Goal: Task Accomplishment & Management: Complete application form

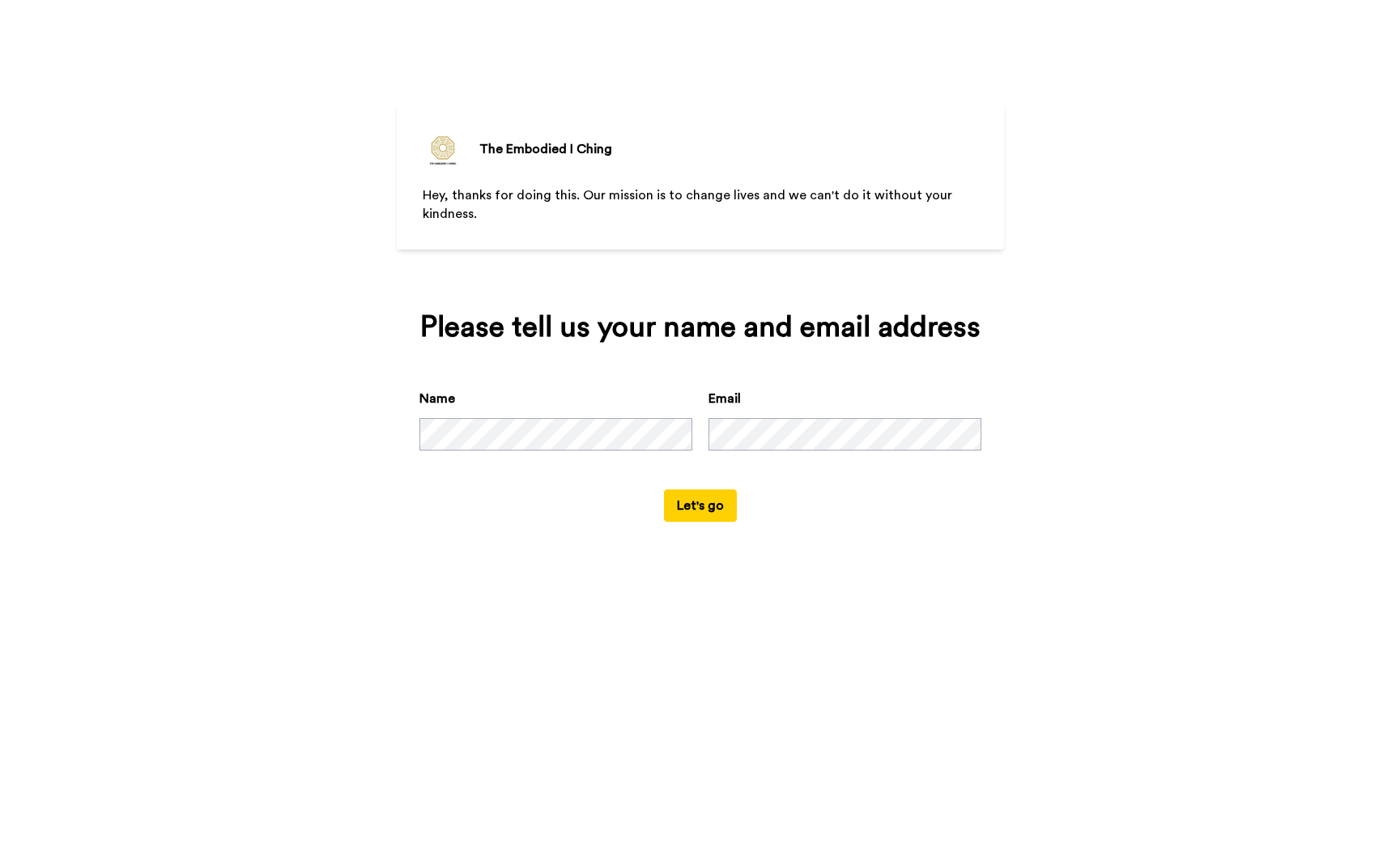
click at [703, 522] on button "Let's go" at bounding box center [700, 505] width 73 height 32
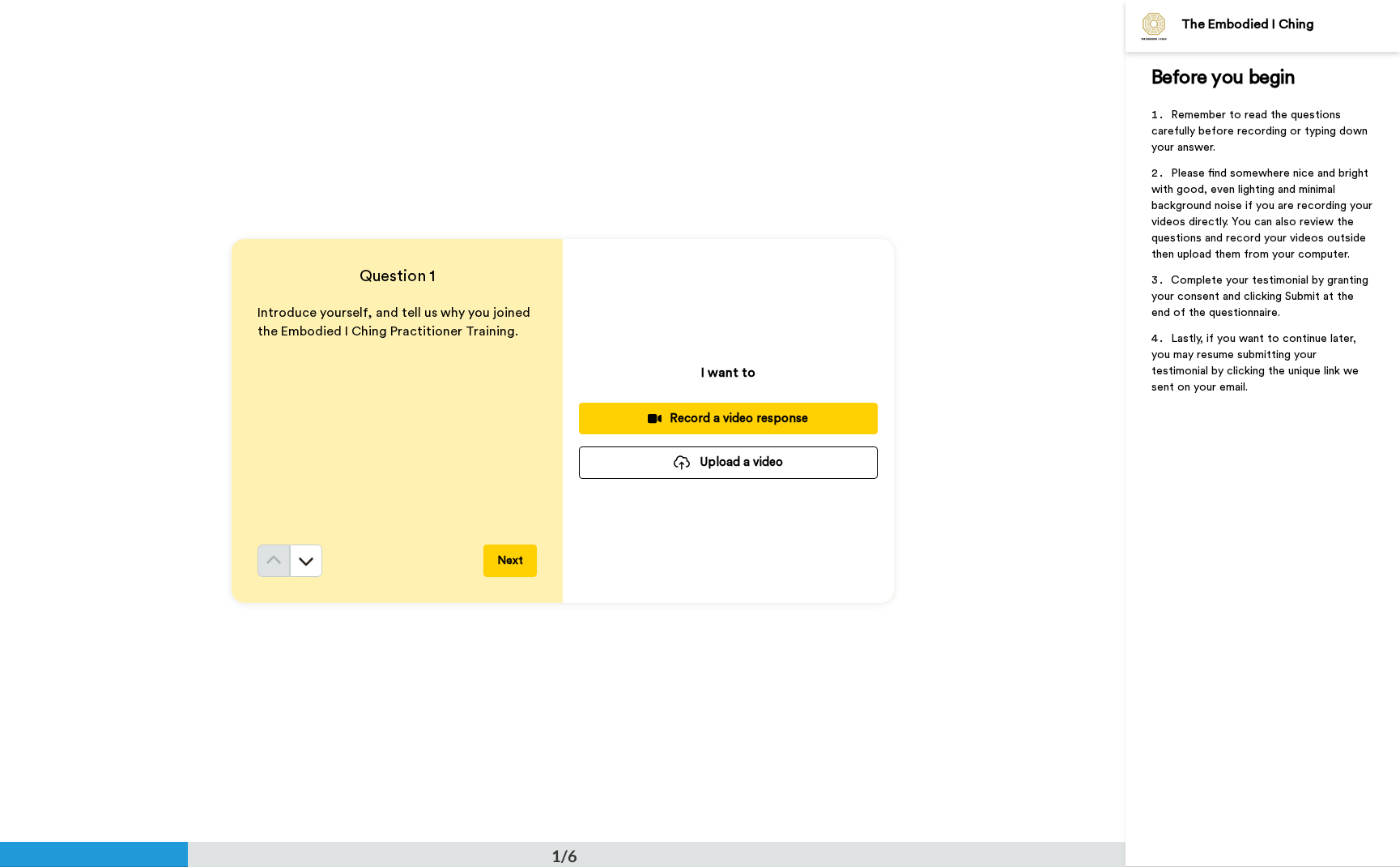
scroll to position [3, 0]
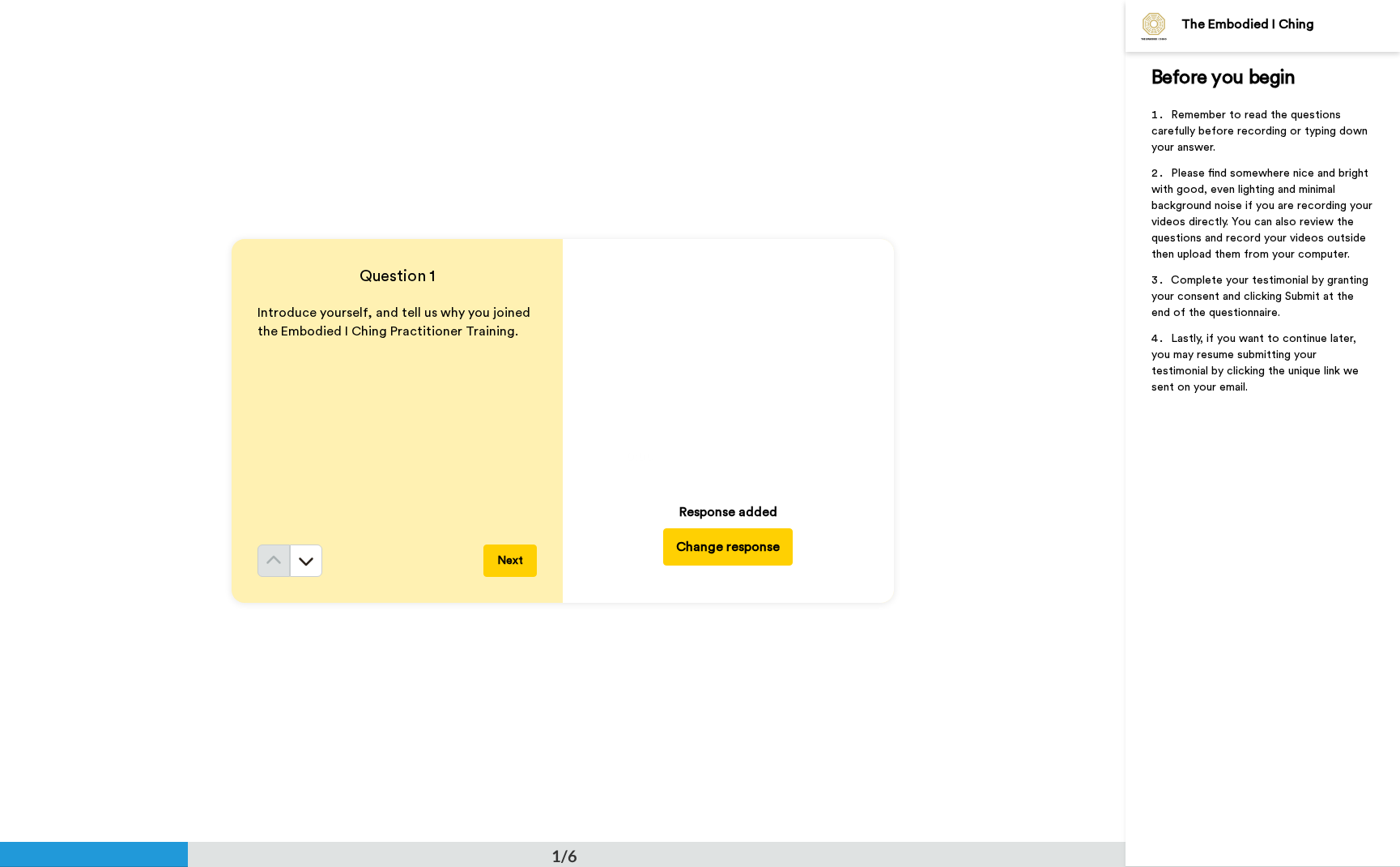
click at [719, 365] on icon "Play/Pause" at bounding box center [729, 365] width 43 height 77
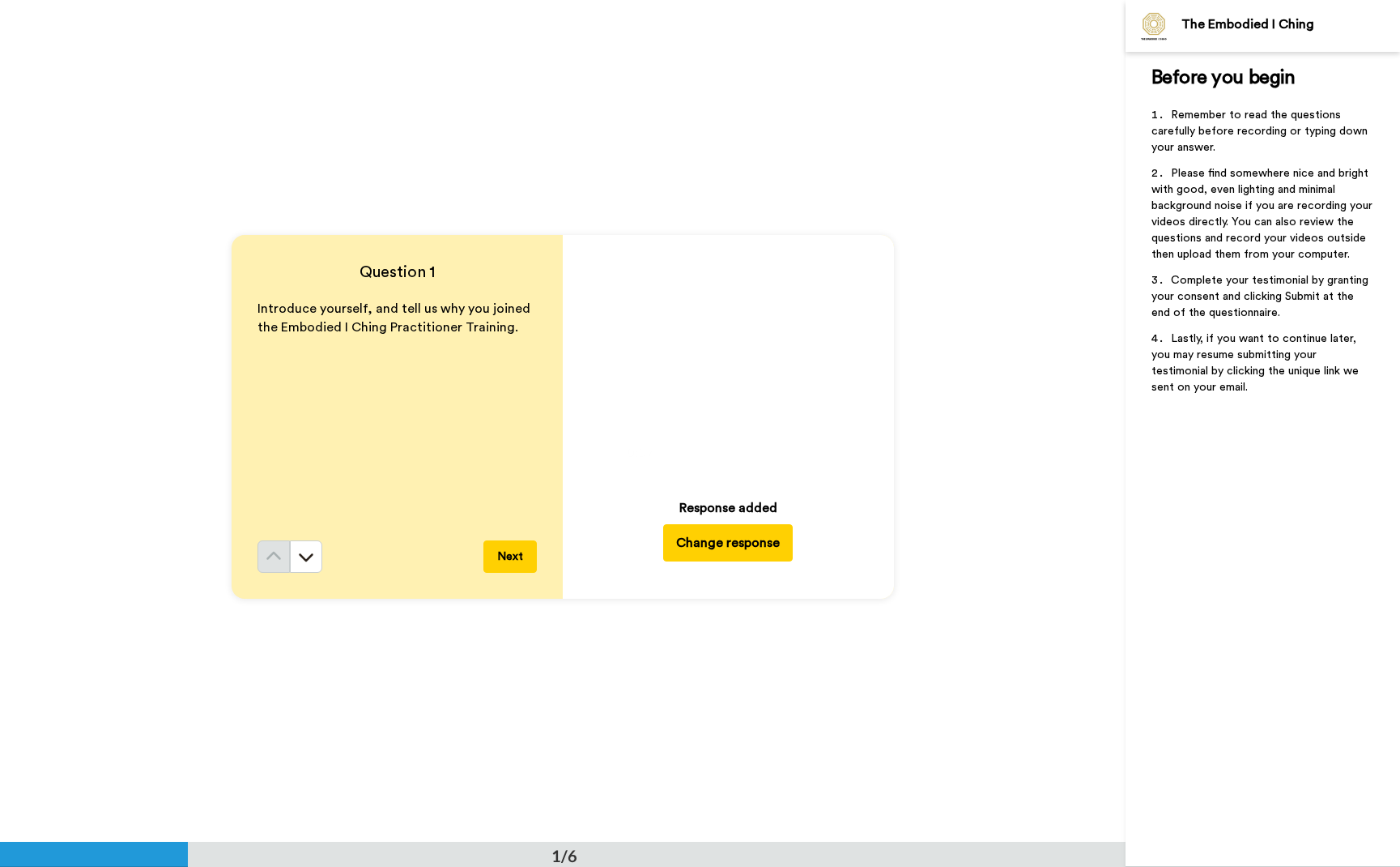
scroll to position [8, 0]
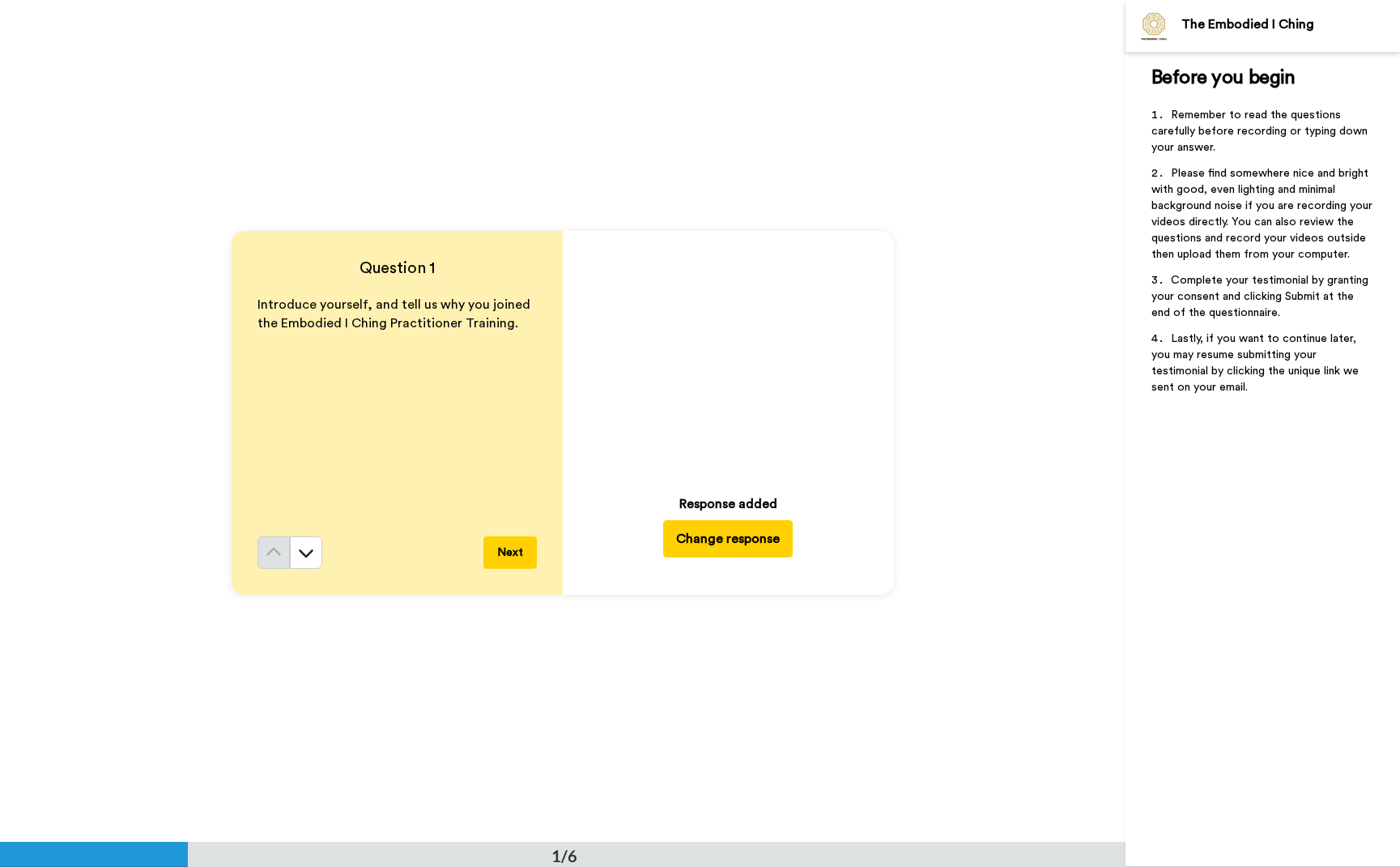
click at [720, 541] on button "Change response" at bounding box center [728, 538] width 129 height 37
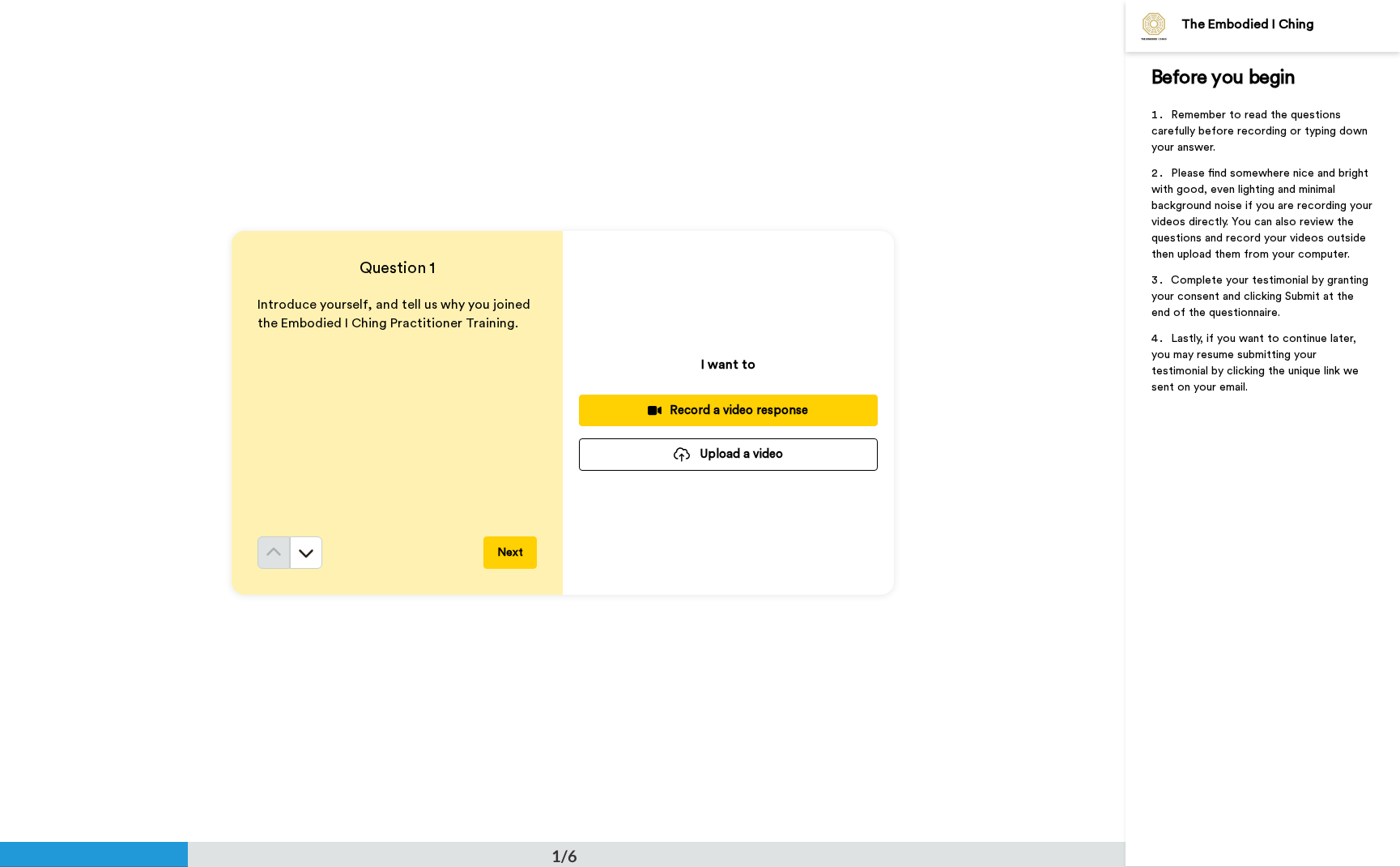
click at [764, 413] on div "Record a video response" at bounding box center [728, 410] width 272 height 17
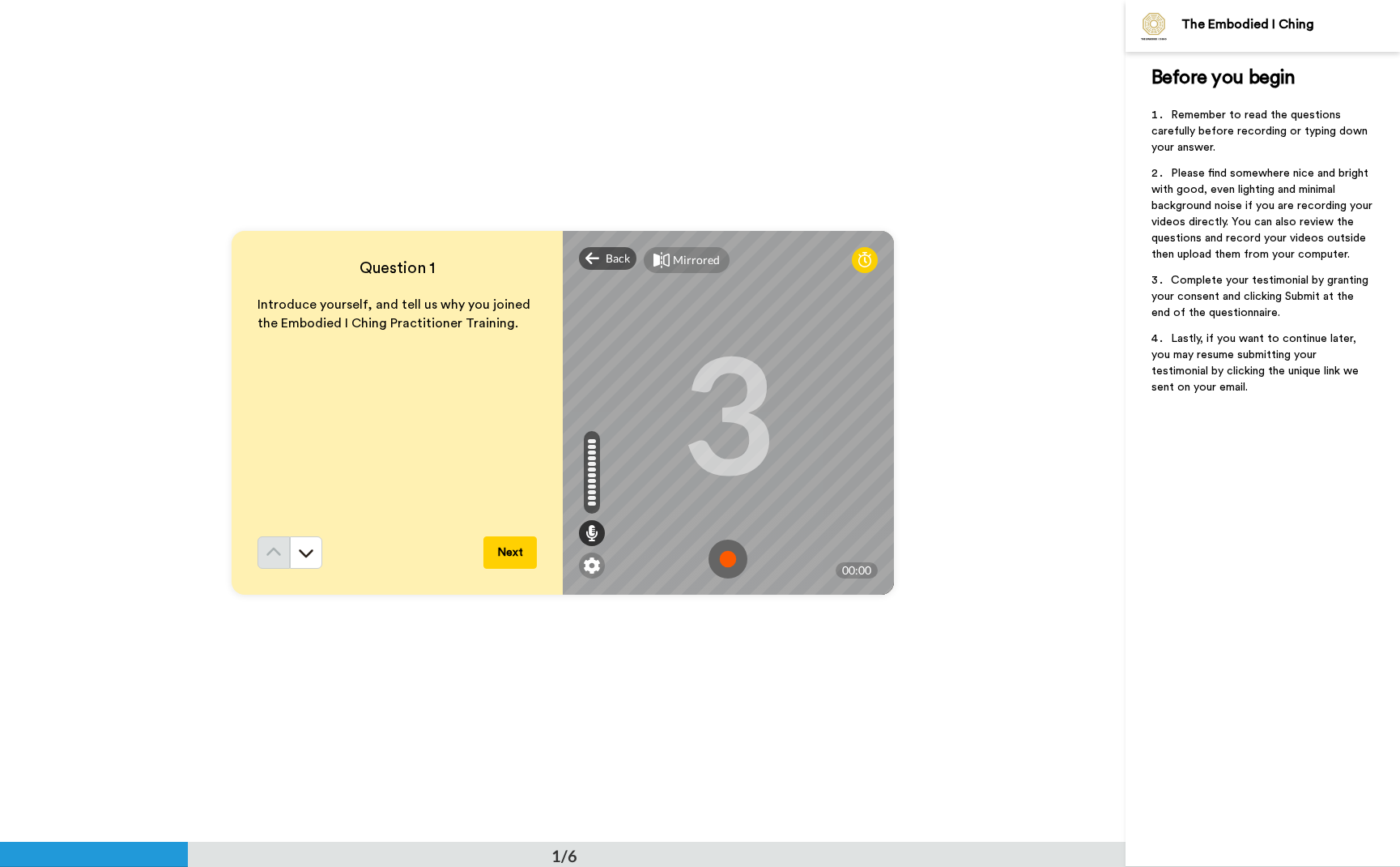
scroll to position [14, 0]
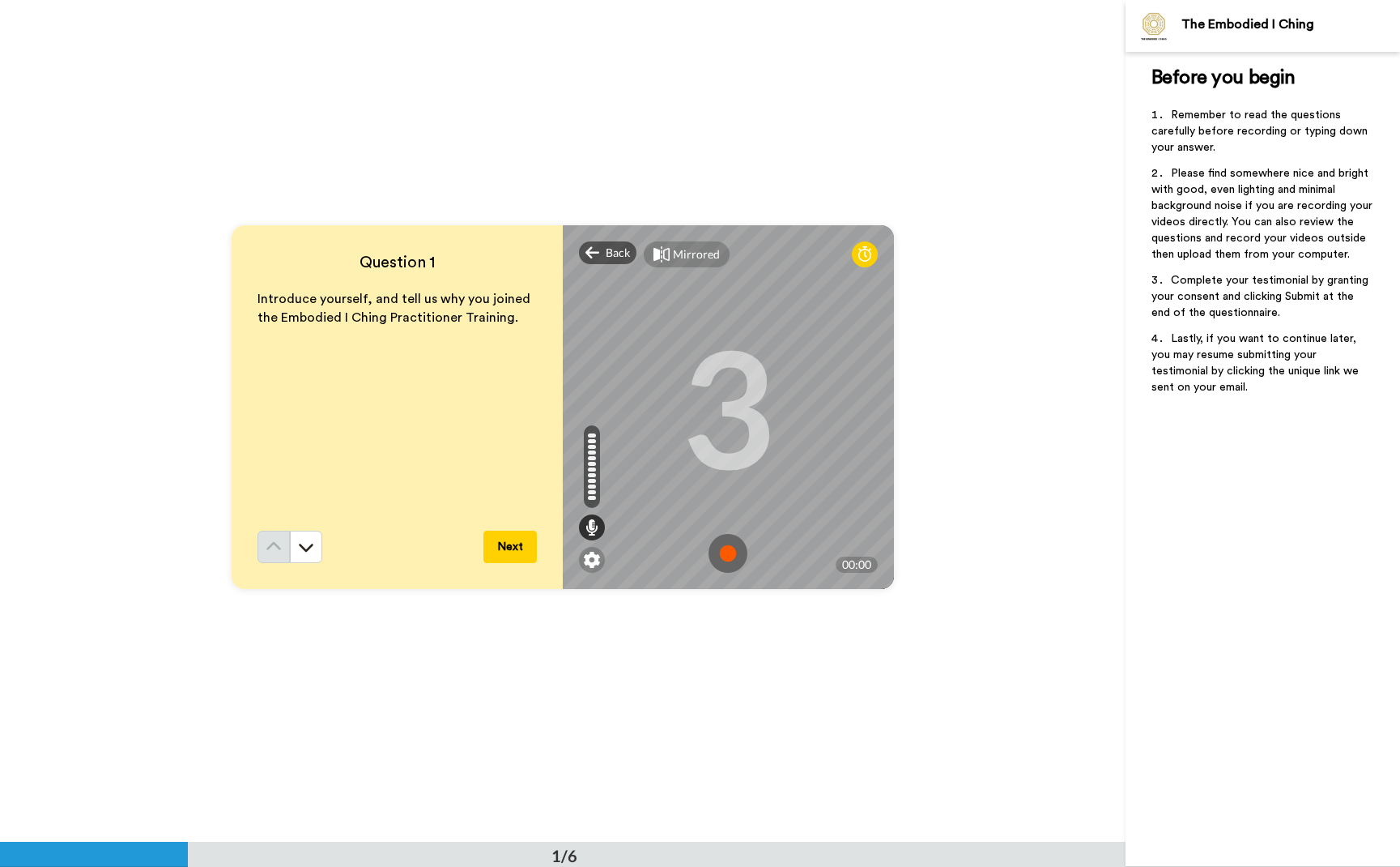
click at [727, 556] on img at bounding box center [728, 553] width 39 height 39
click at [719, 553] on img at bounding box center [728, 553] width 39 height 39
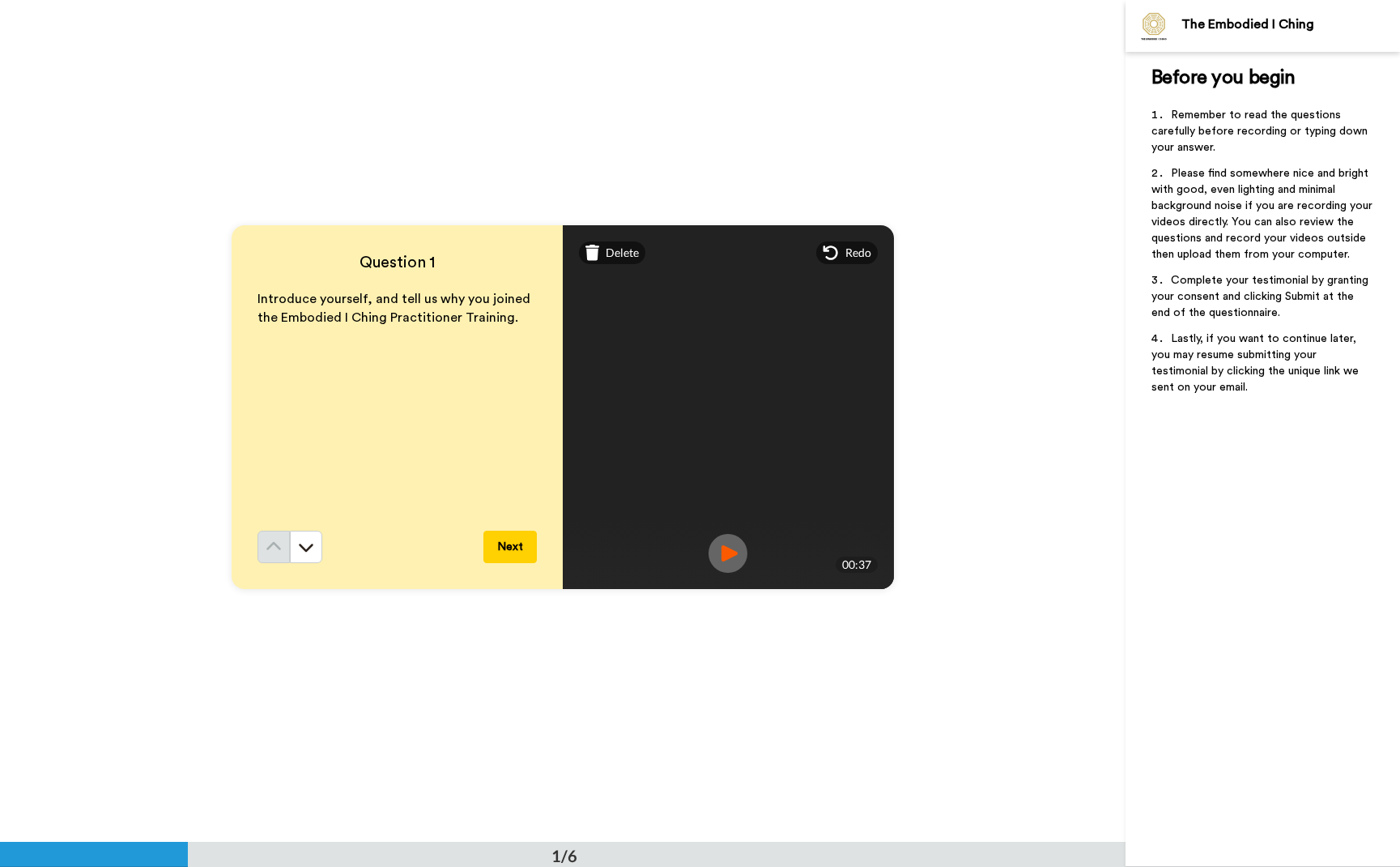
click at [730, 553] on img at bounding box center [728, 553] width 39 height 39
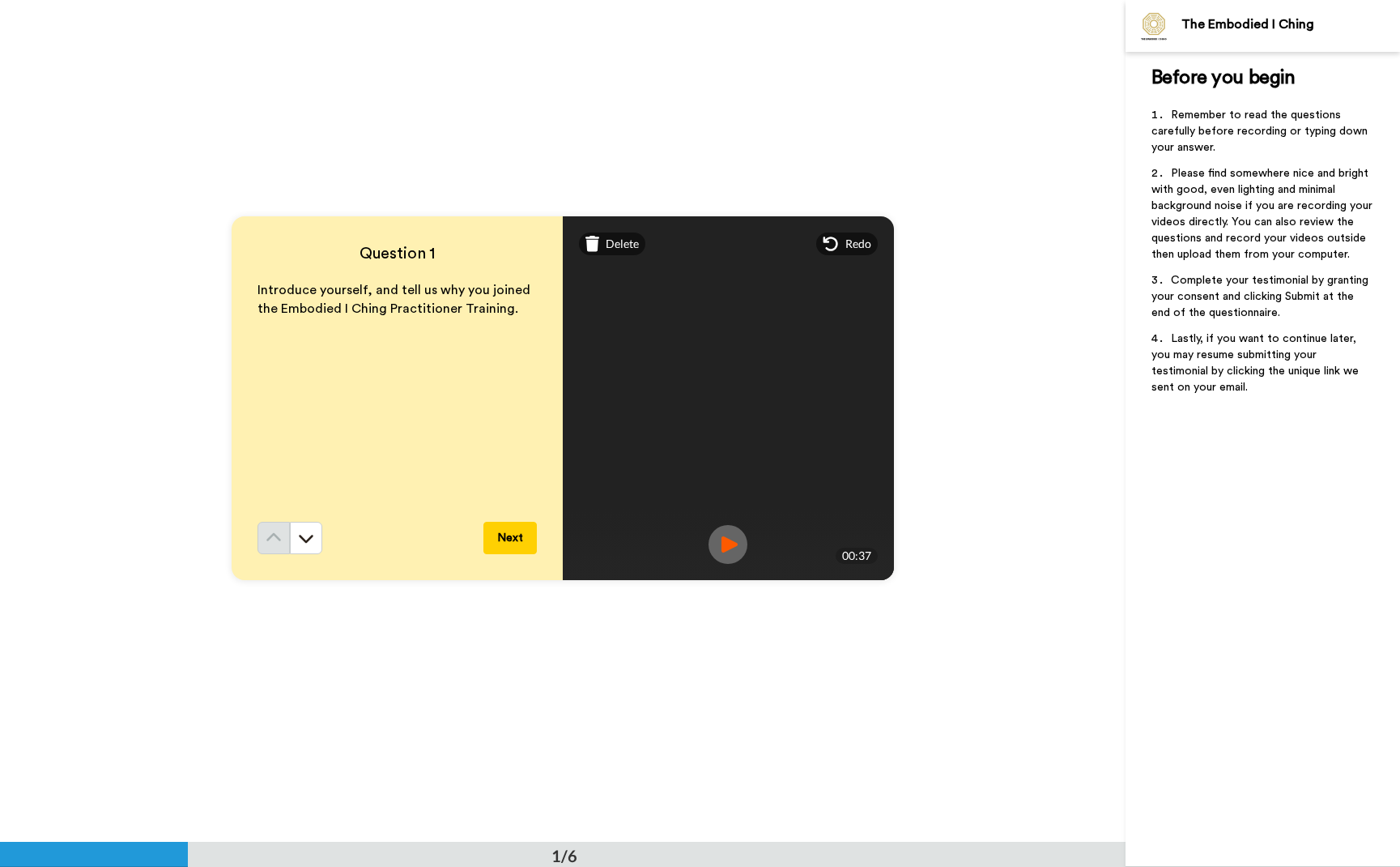
scroll to position [21, 0]
click at [516, 543] on button "Next" at bounding box center [510, 538] width 54 height 32
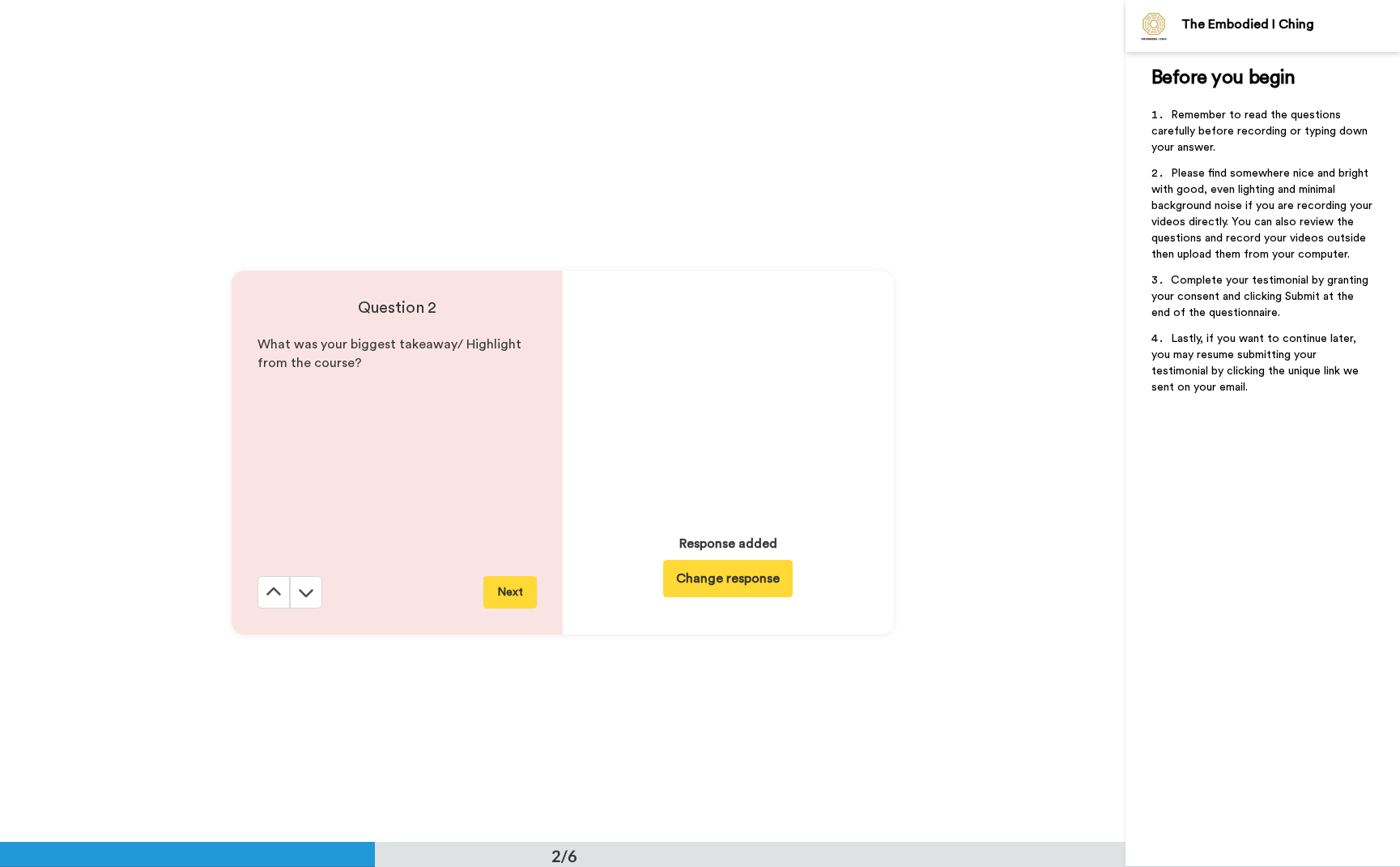
scroll to position [842, 0]
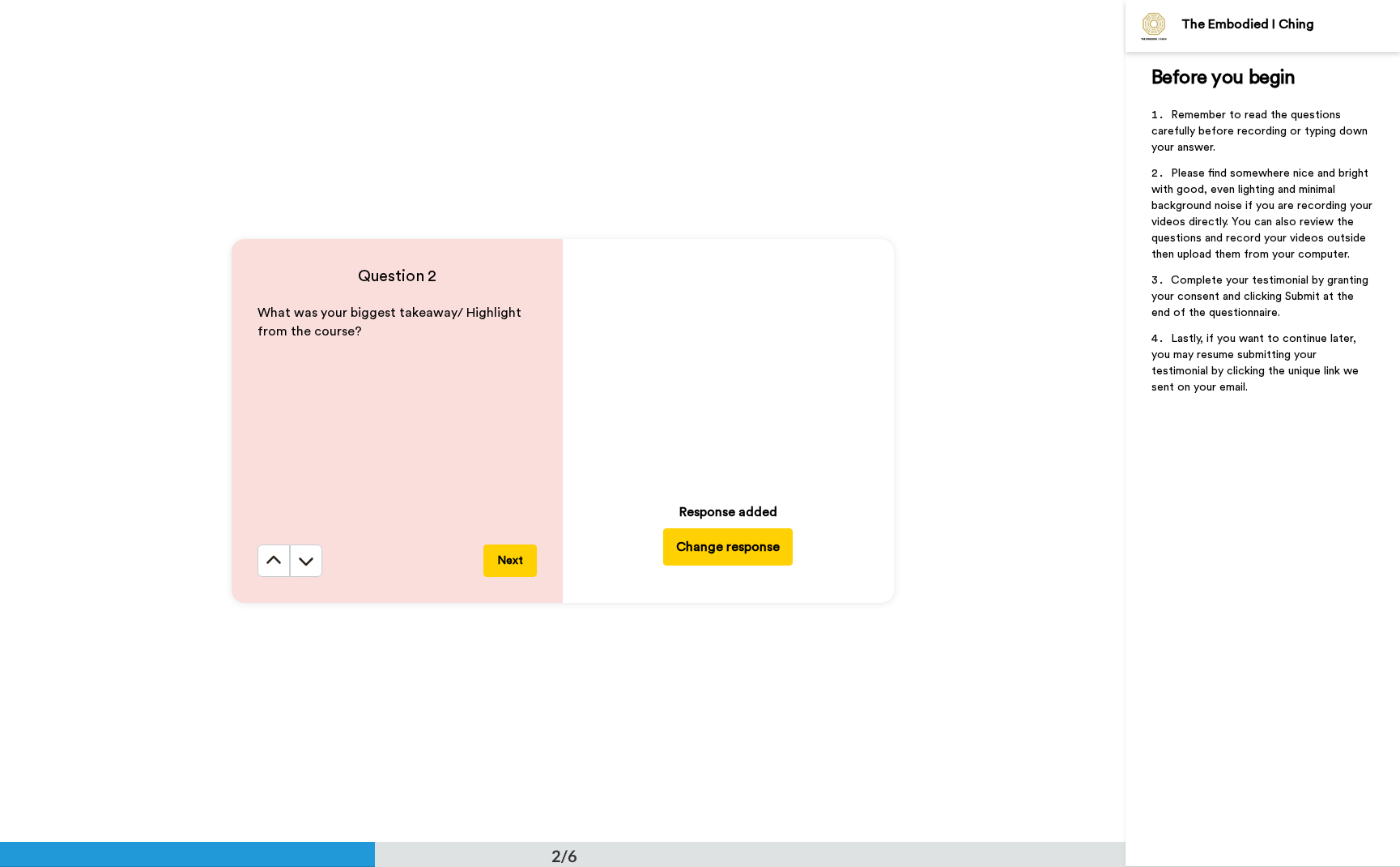
click at [728, 370] on icon at bounding box center [729, 366] width 43 height 43
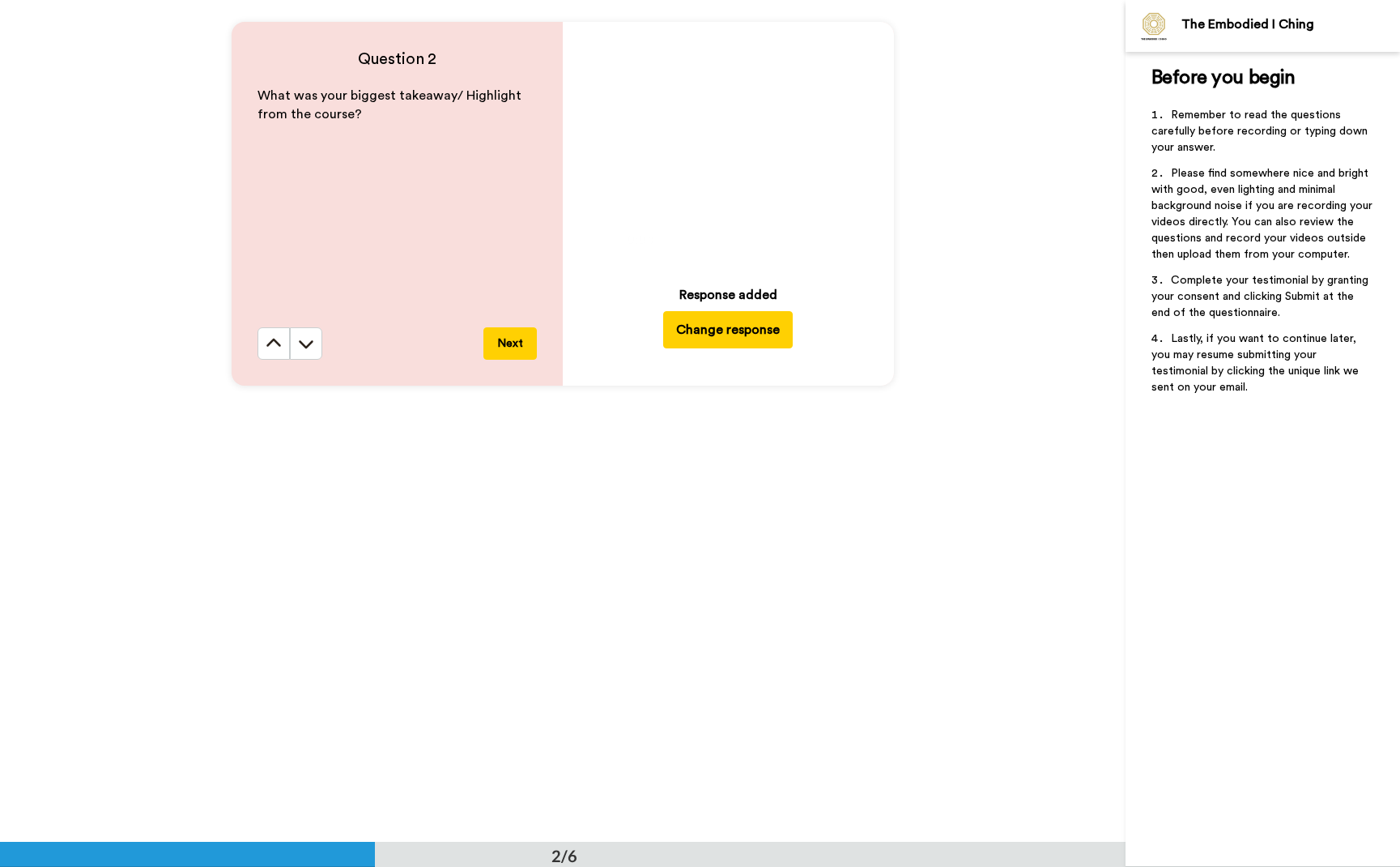
scroll to position [1062, 0]
click at [732, 331] on button "Change response" at bounding box center [728, 326] width 129 height 37
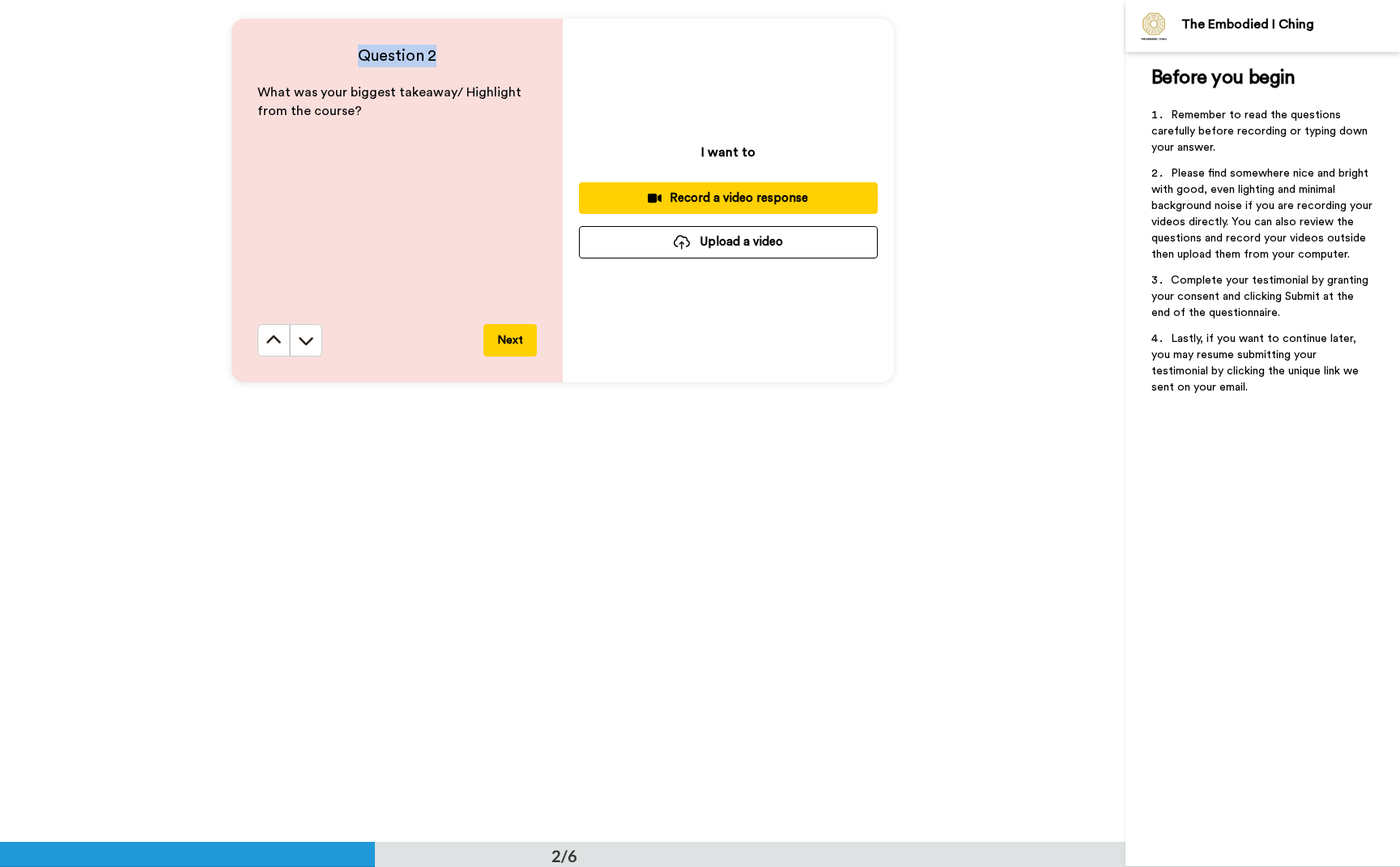
drag, startPoint x: 536, startPoint y: 51, endPoint x: 547, endPoint y: 30, distance: 23.7
click at [547, 31] on div "Question 2 What was your biggest takeaway/ Highlight from the course? Next" at bounding box center [397, 200] width 331 height 364
click at [665, 66] on div "I want to Record a video response Upload a video" at bounding box center [728, 200] width 331 height 364
click at [753, 195] on div "Record a video response" at bounding box center [728, 198] width 272 height 17
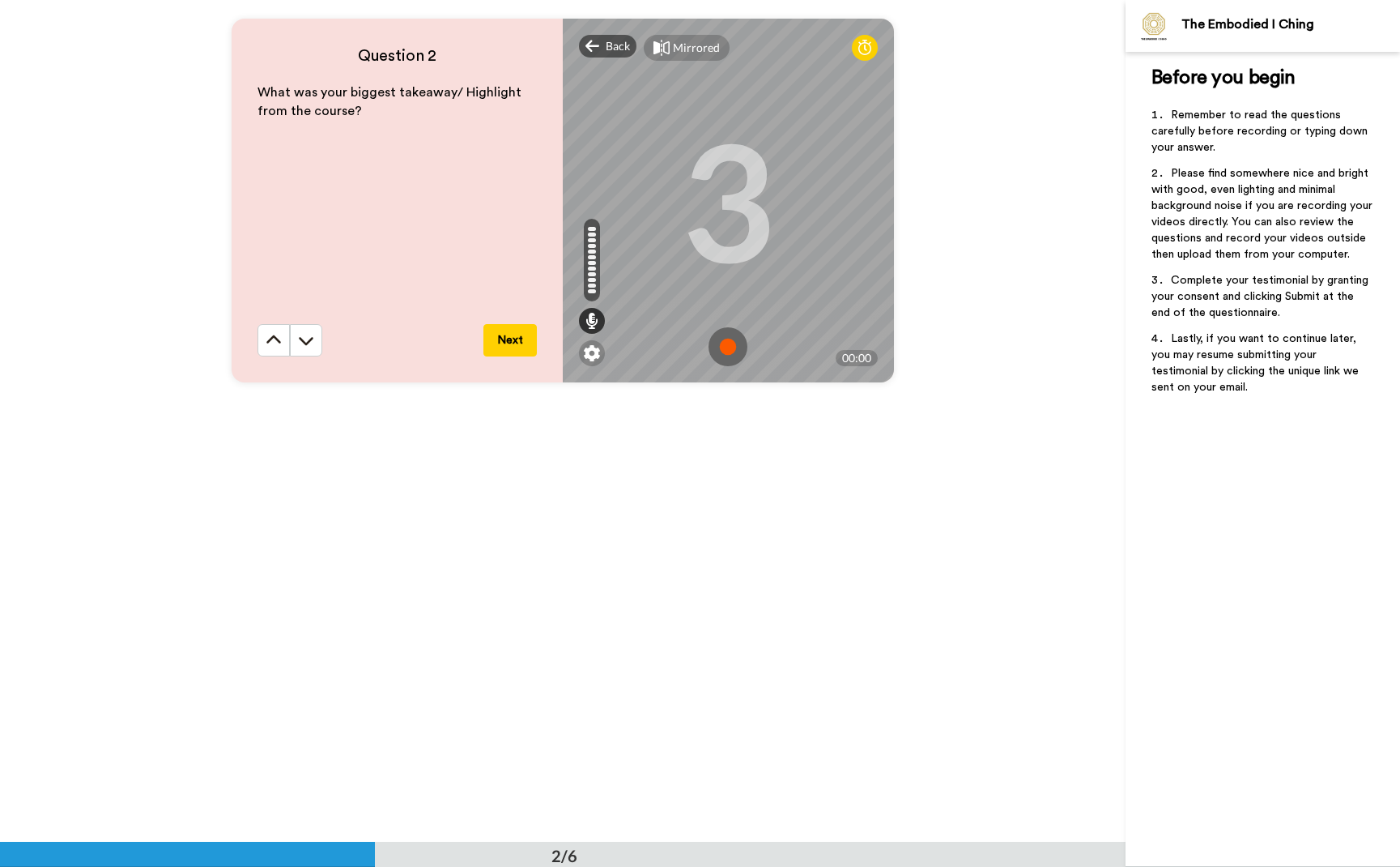
click at [724, 348] on img at bounding box center [728, 346] width 39 height 39
click at [713, 345] on img at bounding box center [728, 346] width 39 height 39
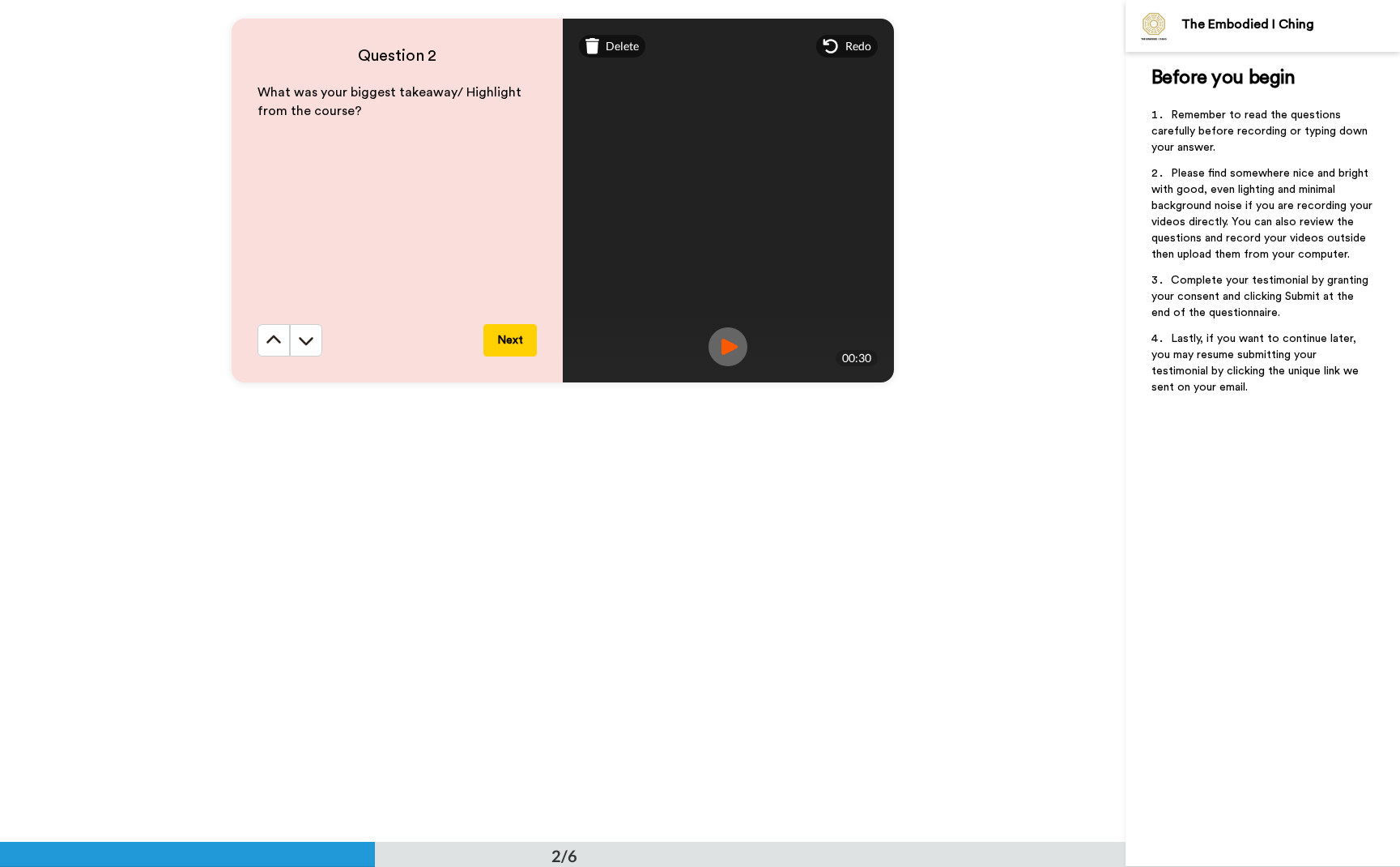
scroll to position [1066, 0]
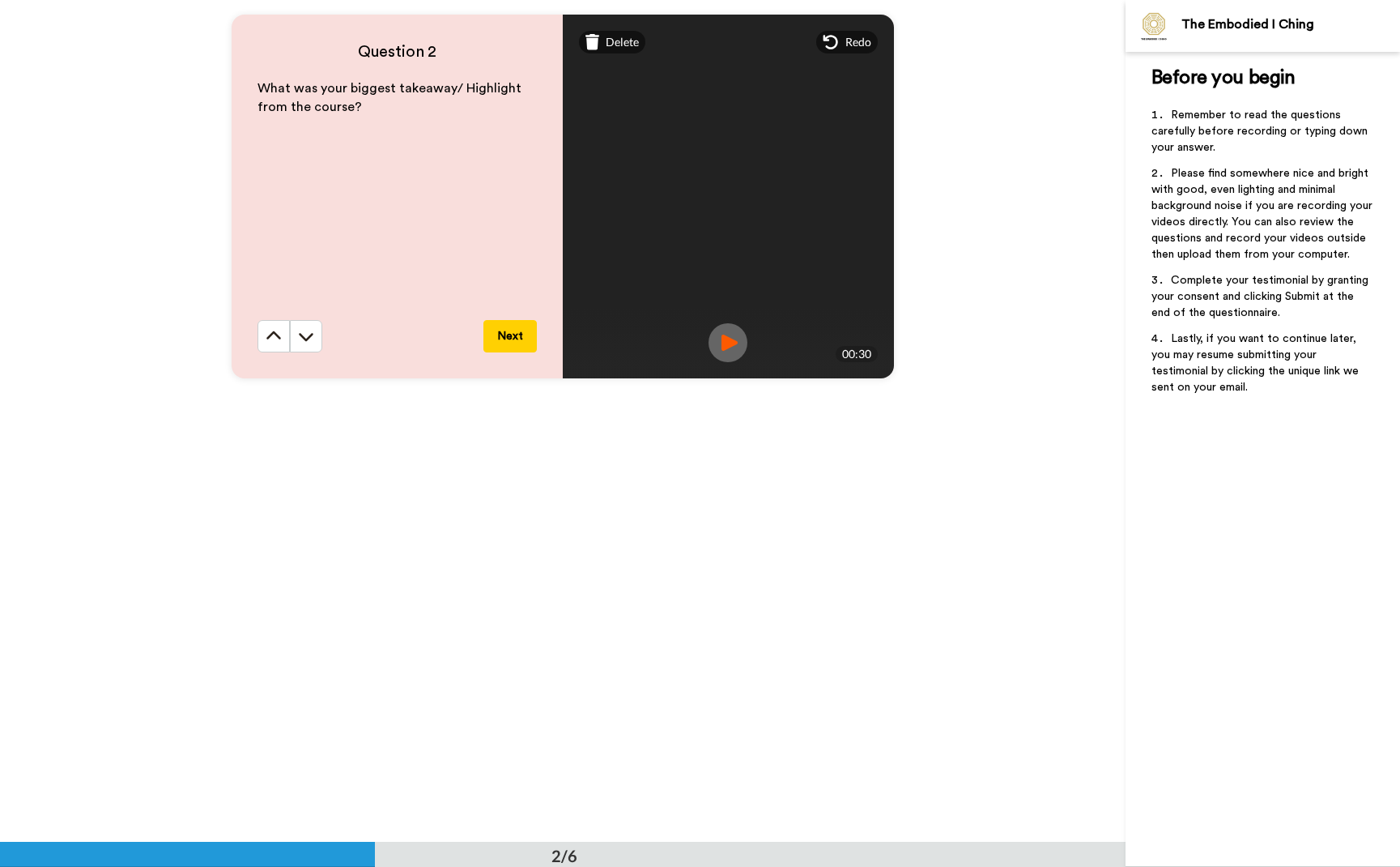
click at [511, 341] on button "Next" at bounding box center [510, 336] width 54 height 32
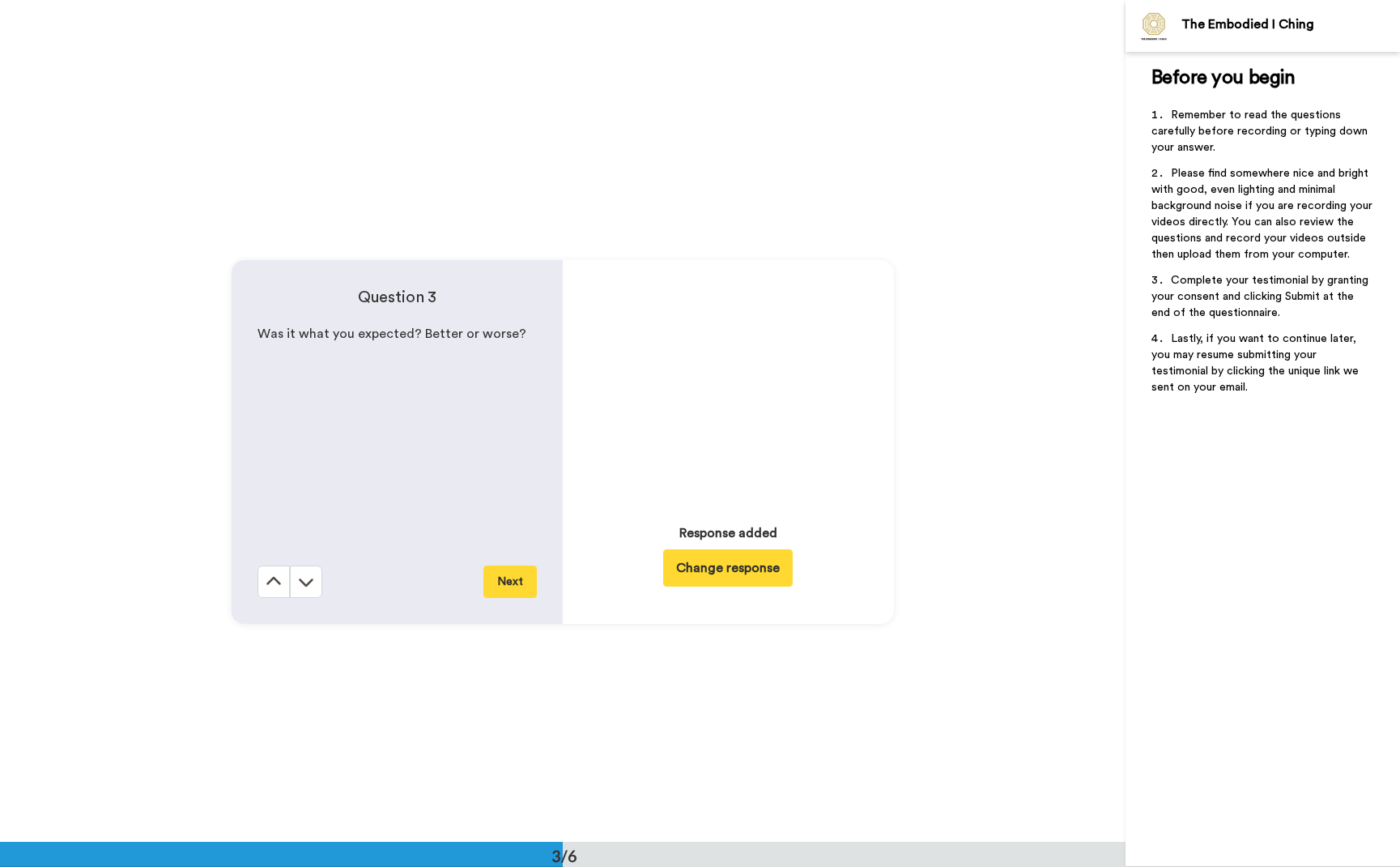
scroll to position [1683, 0]
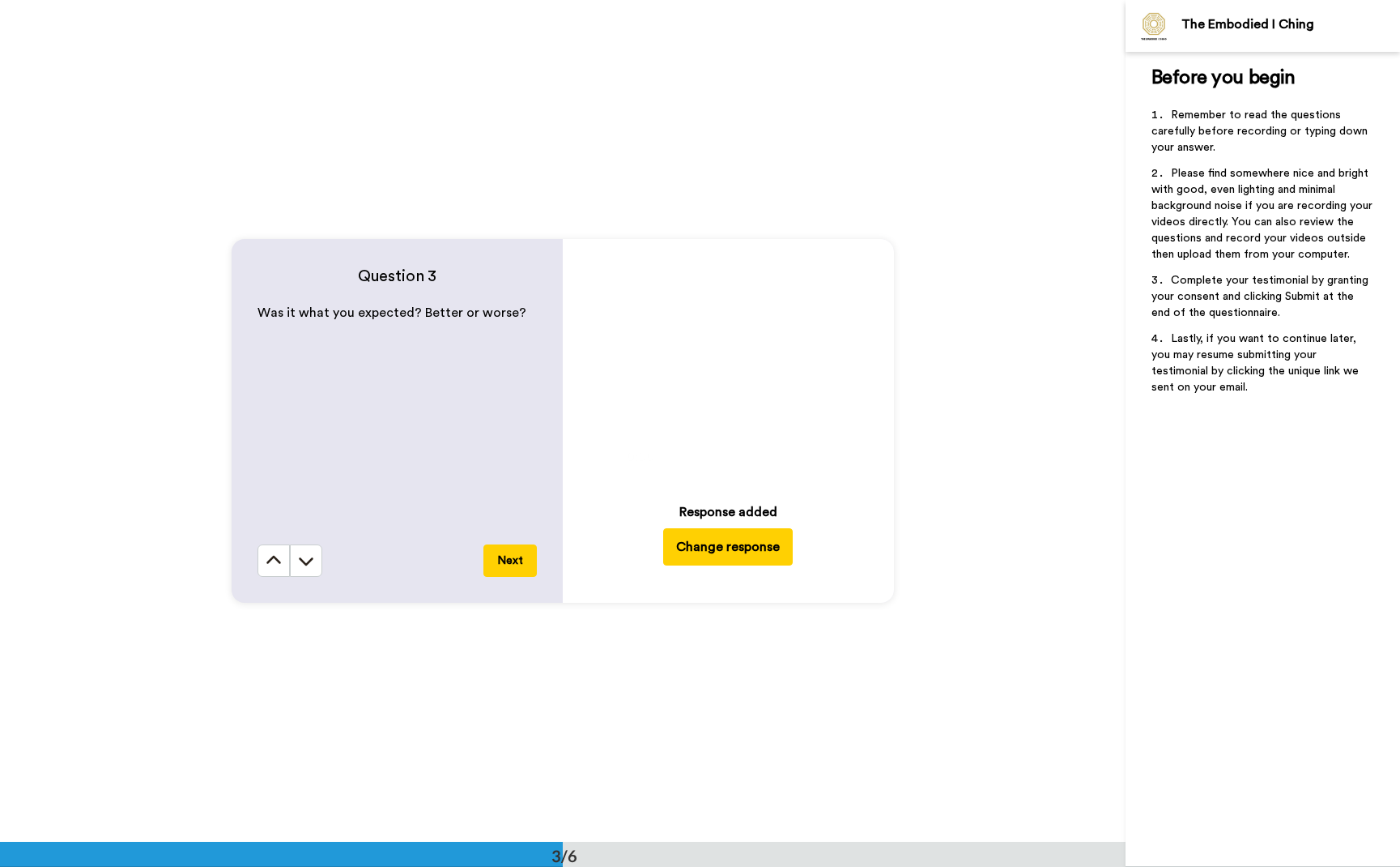
click at [727, 368] on icon "Play/Pause" at bounding box center [729, 365] width 43 height 77
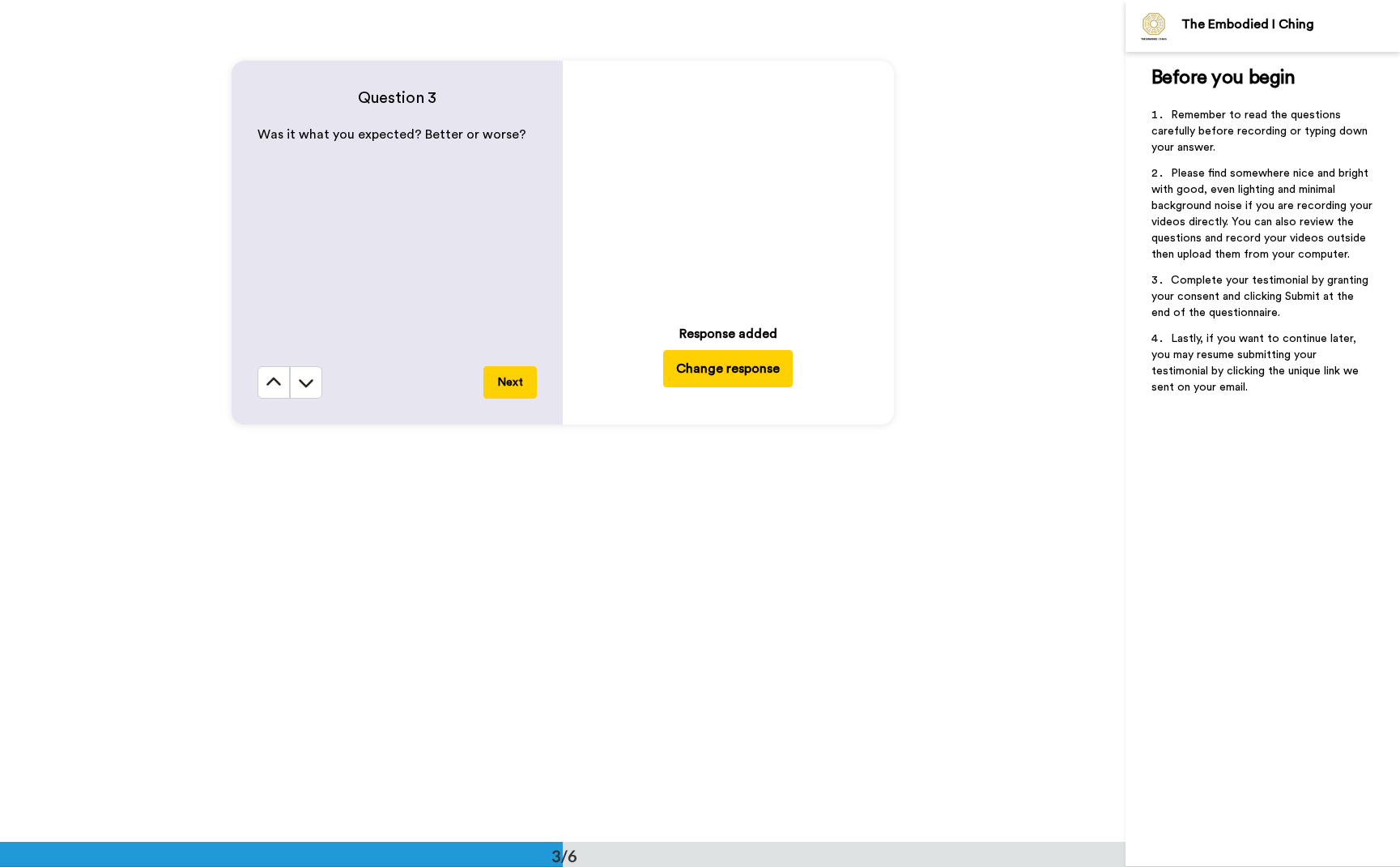
scroll to position [1873, 0]
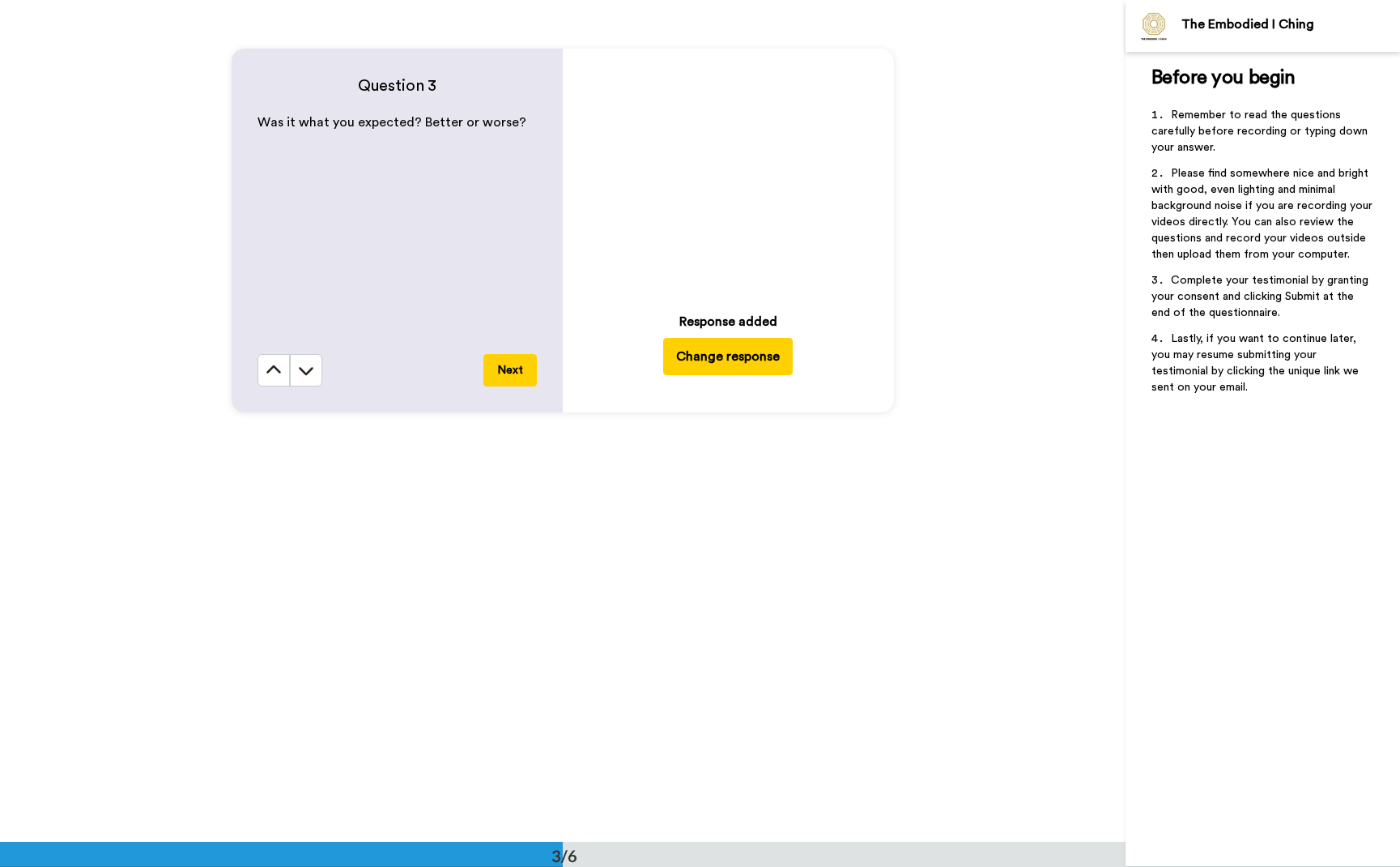
drag, startPoint x: 578, startPoint y: 88, endPoint x: 578, endPoint y: 60, distance: 28.0
click at [578, 60] on div "Play/Pause 0:03 / 0:47 Response added Change response" at bounding box center [728, 231] width 331 height 364
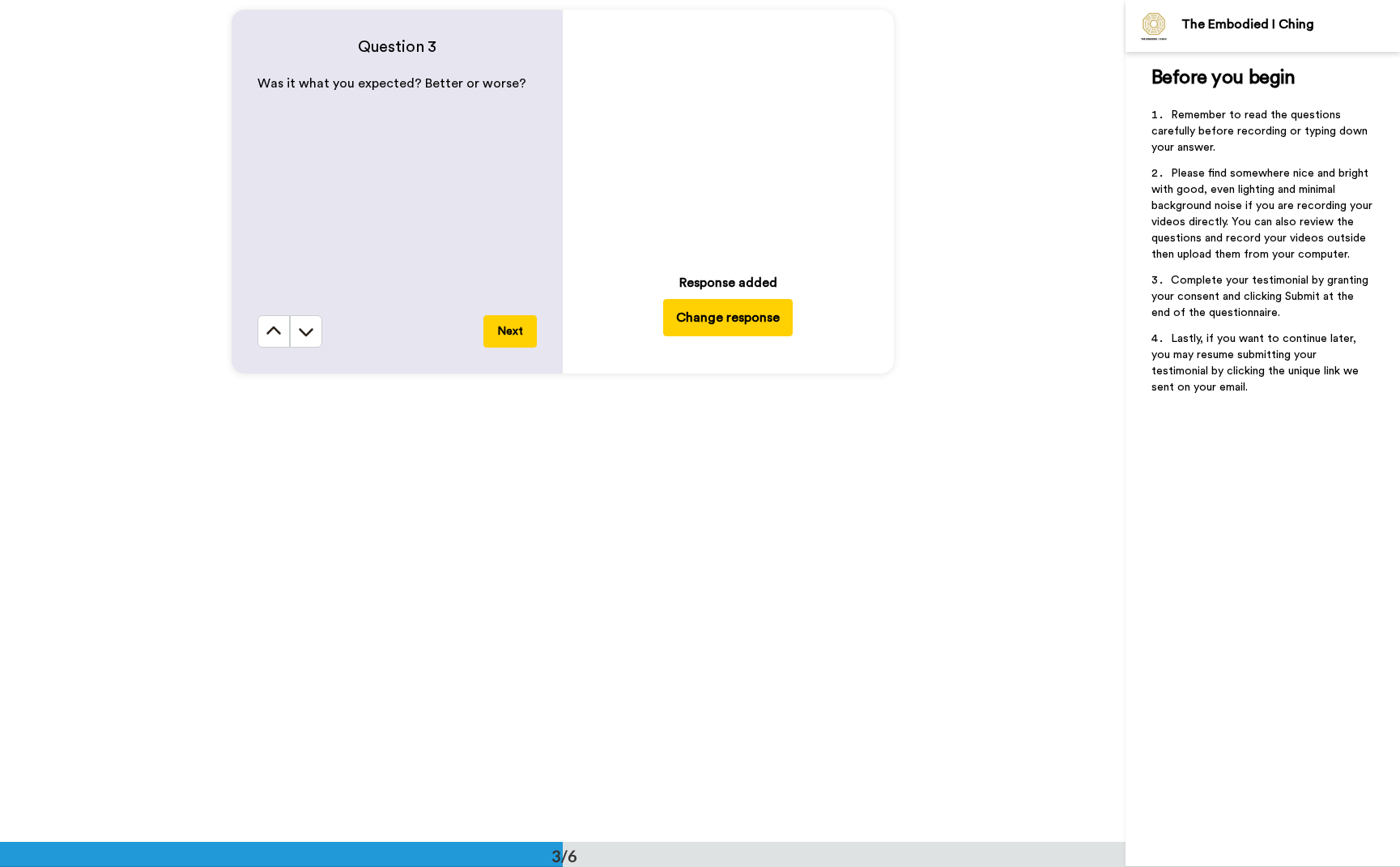
scroll to position [1916, 0]
click at [736, 312] on button "Change response" at bounding box center [728, 313] width 129 height 37
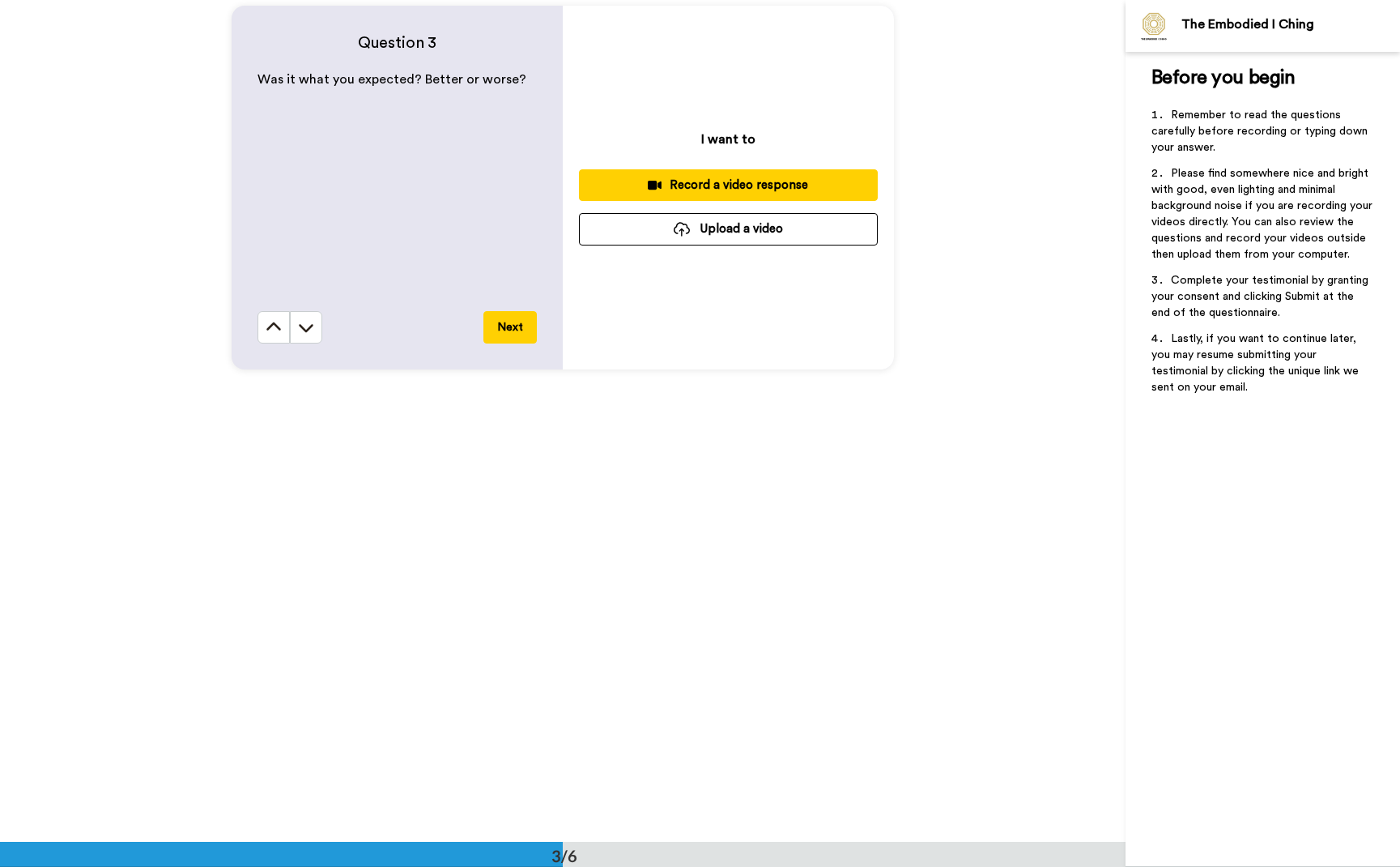
click at [724, 189] on div "Record a video response" at bounding box center [728, 184] width 272 height 17
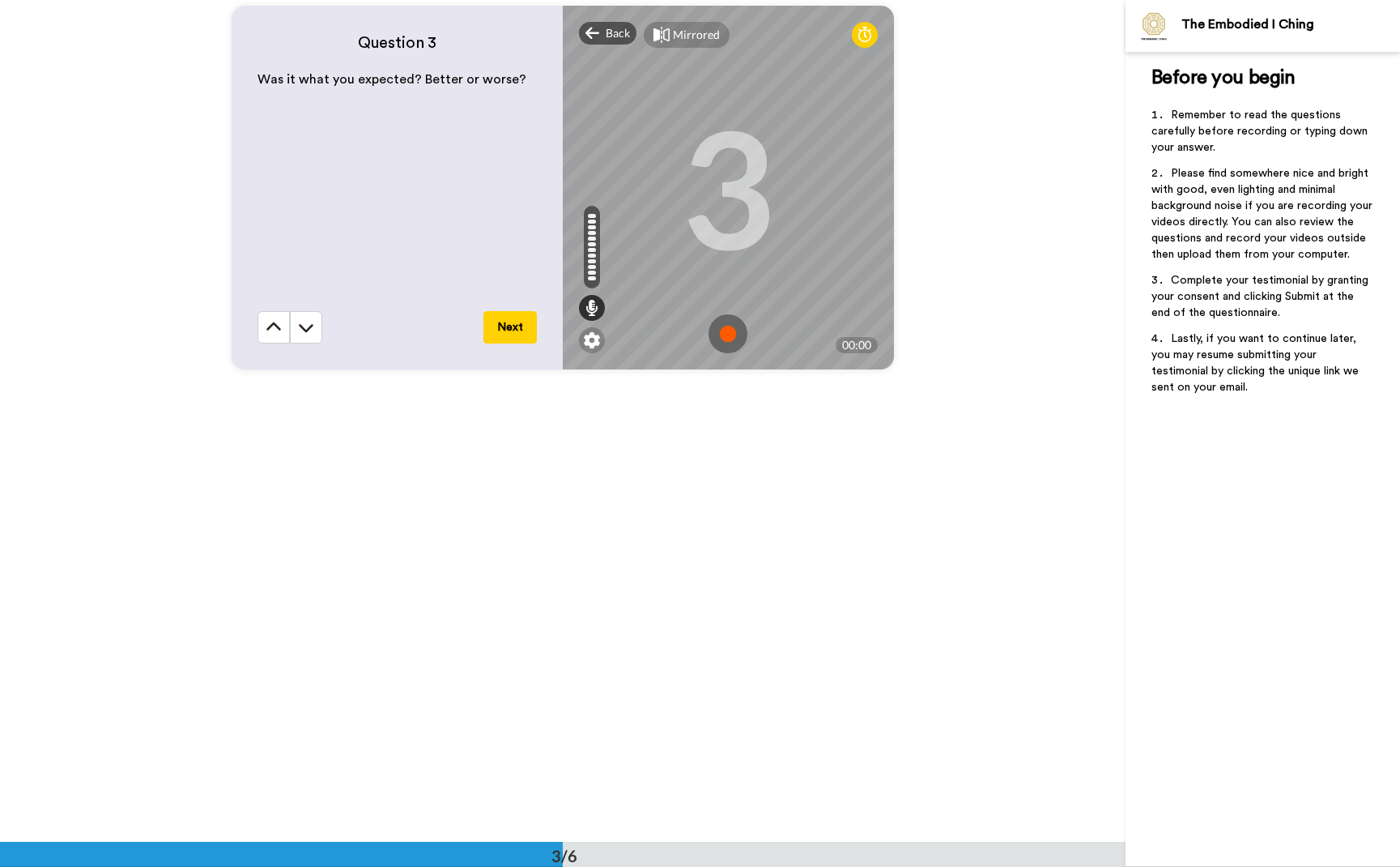
click at [722, 337] on img at bounding box center [728, 334] width 39 height 39
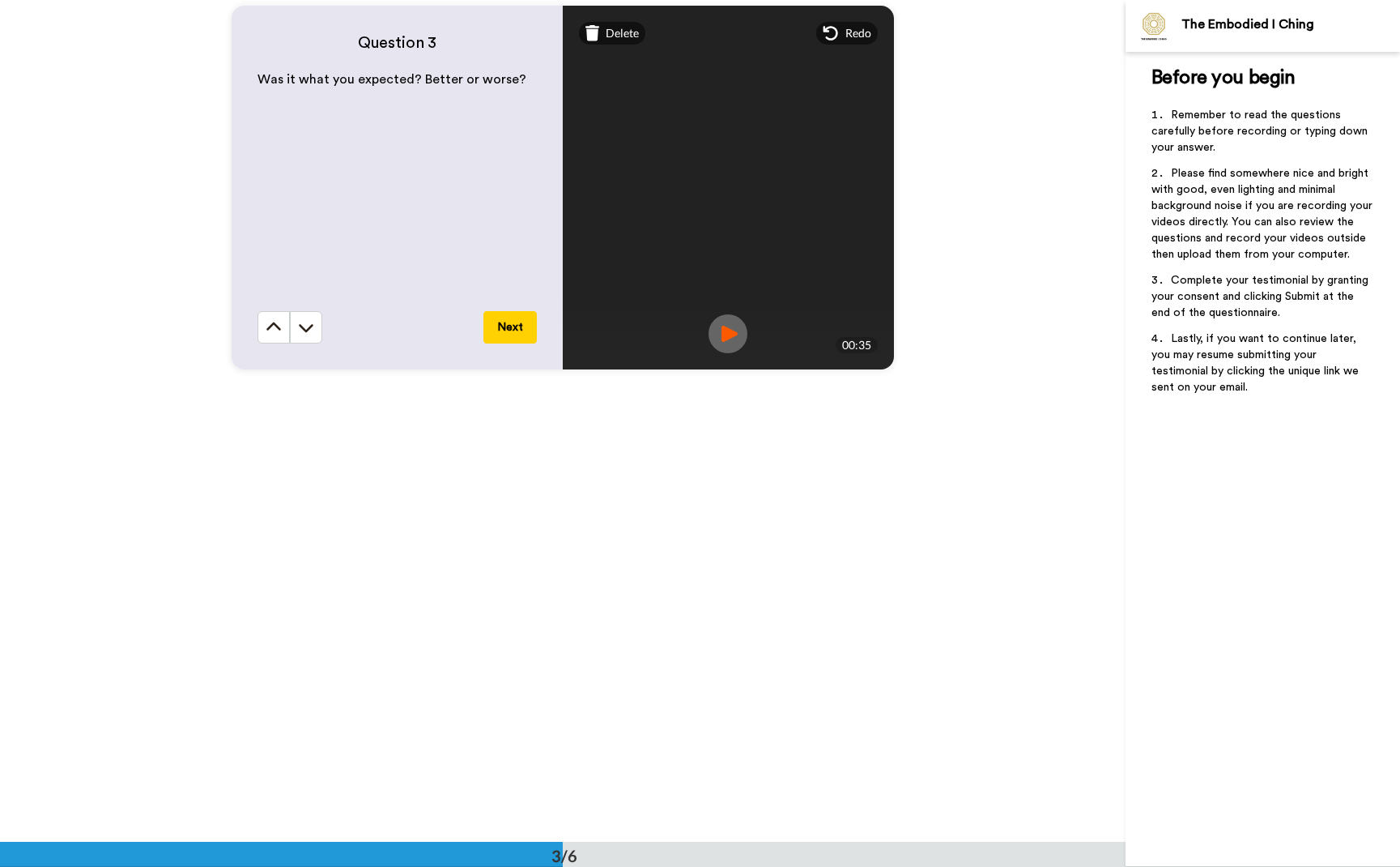
scroll to position [1912, 0]
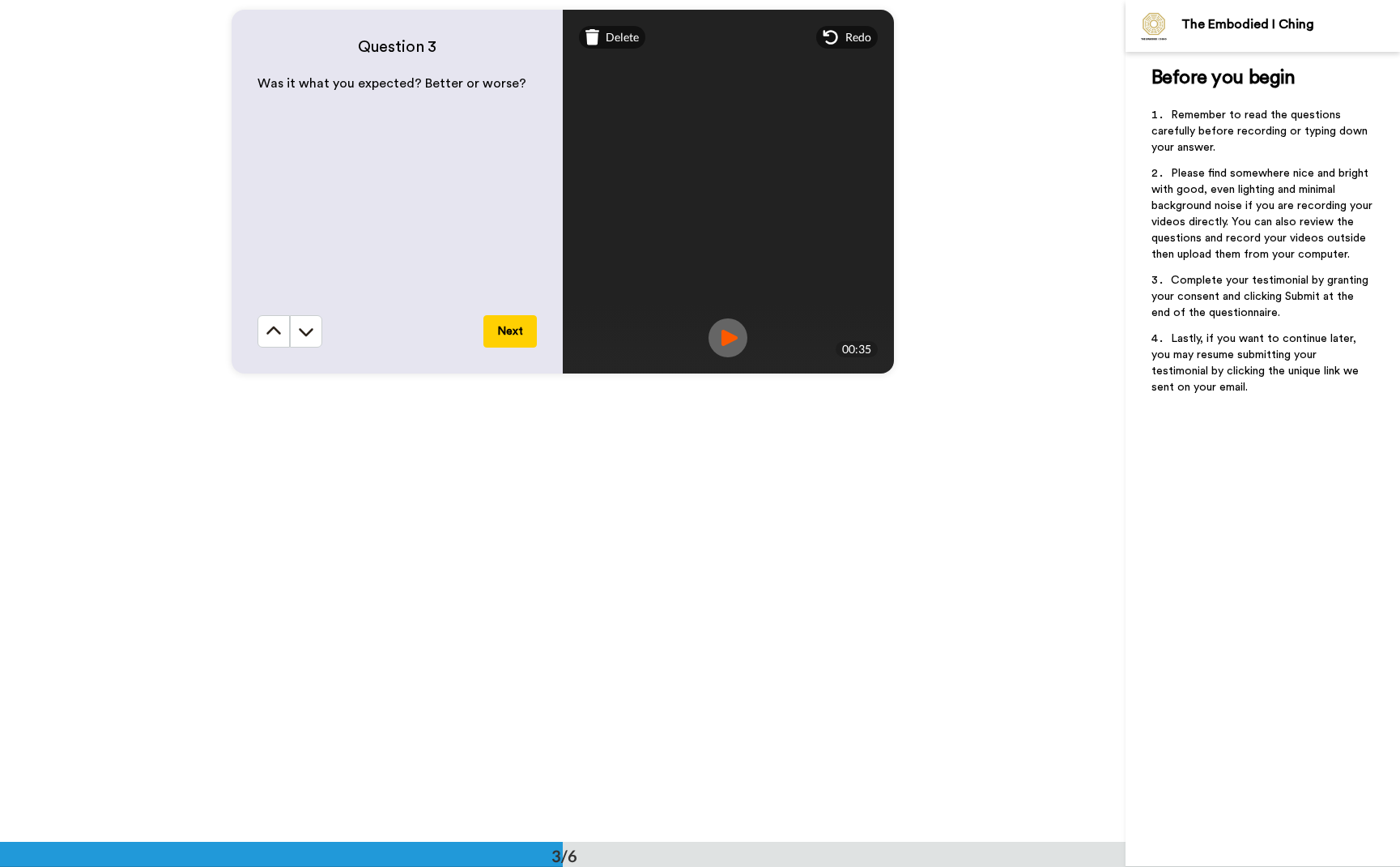
click at [731, 339] on img at bounding box center [728, 338] width 39 height 39
click at [510, 330] on button "Next" at bounding box center [510, 332] width 54 height 32
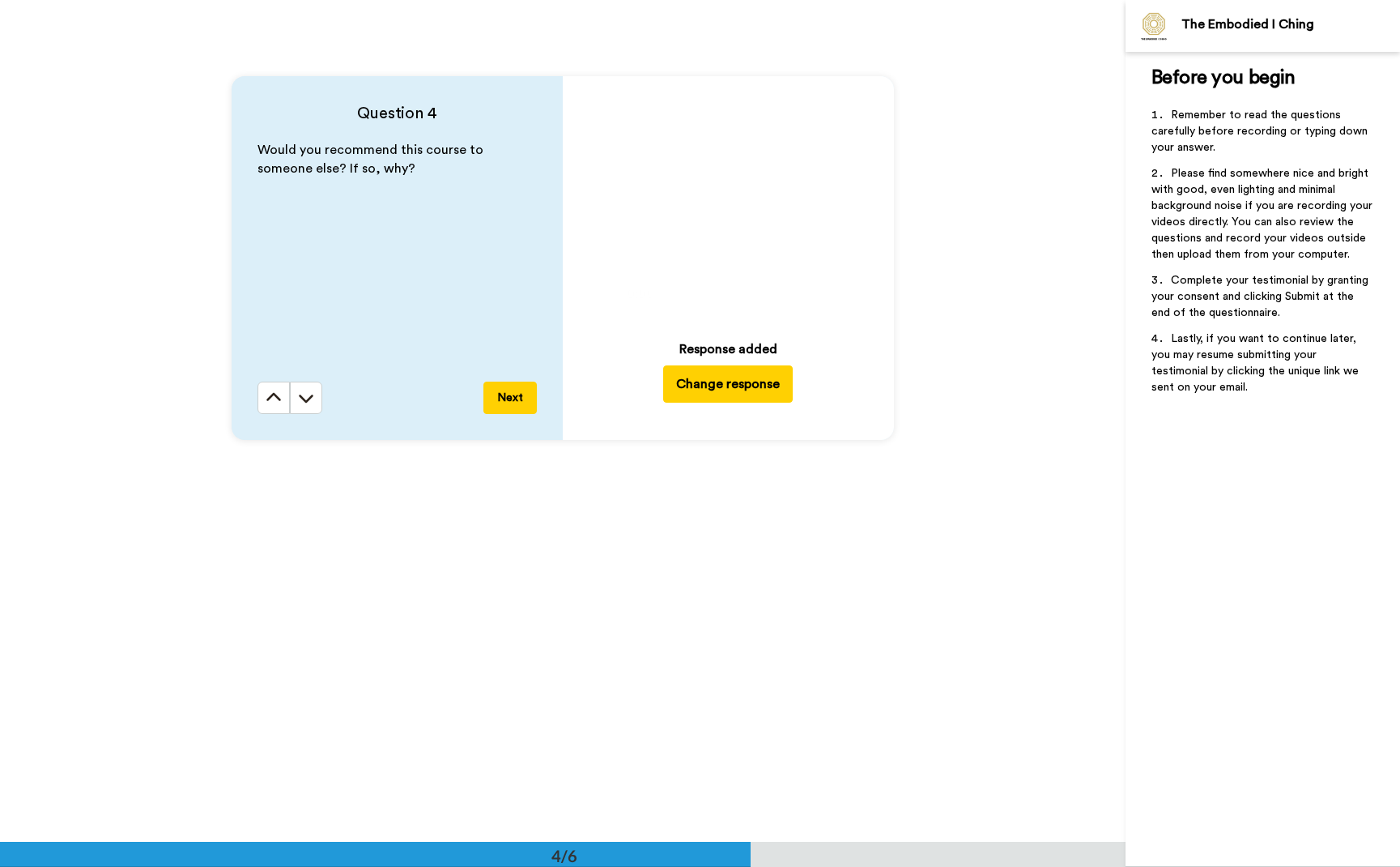
scroll to position [2688, 0]
click at [723, 382] on button "Change response" at bounding box center [728, 383] width 129 height 37
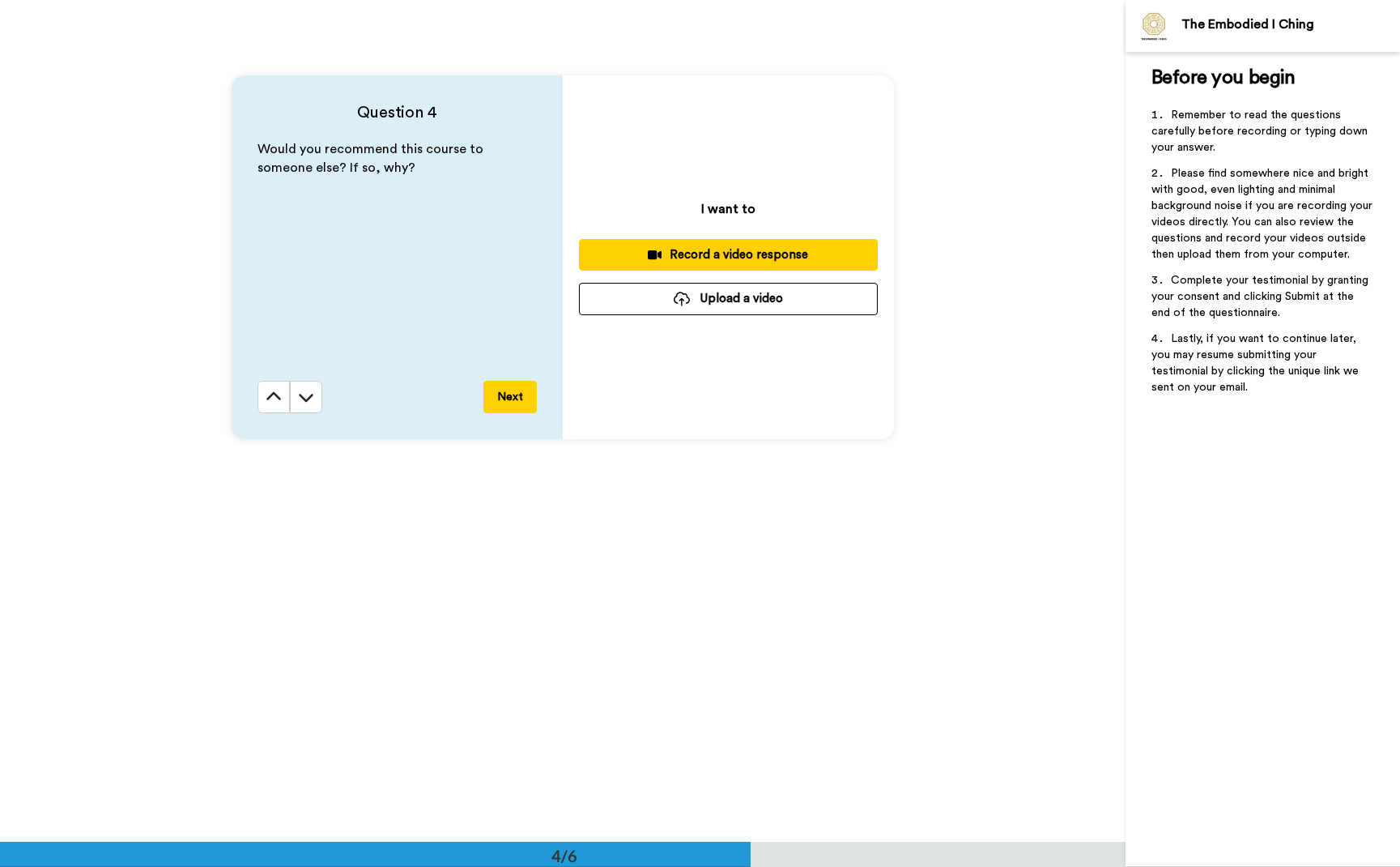
click at [727, 248] on div "Record a video response" at bounding box center [728, 254] width 272 height 17
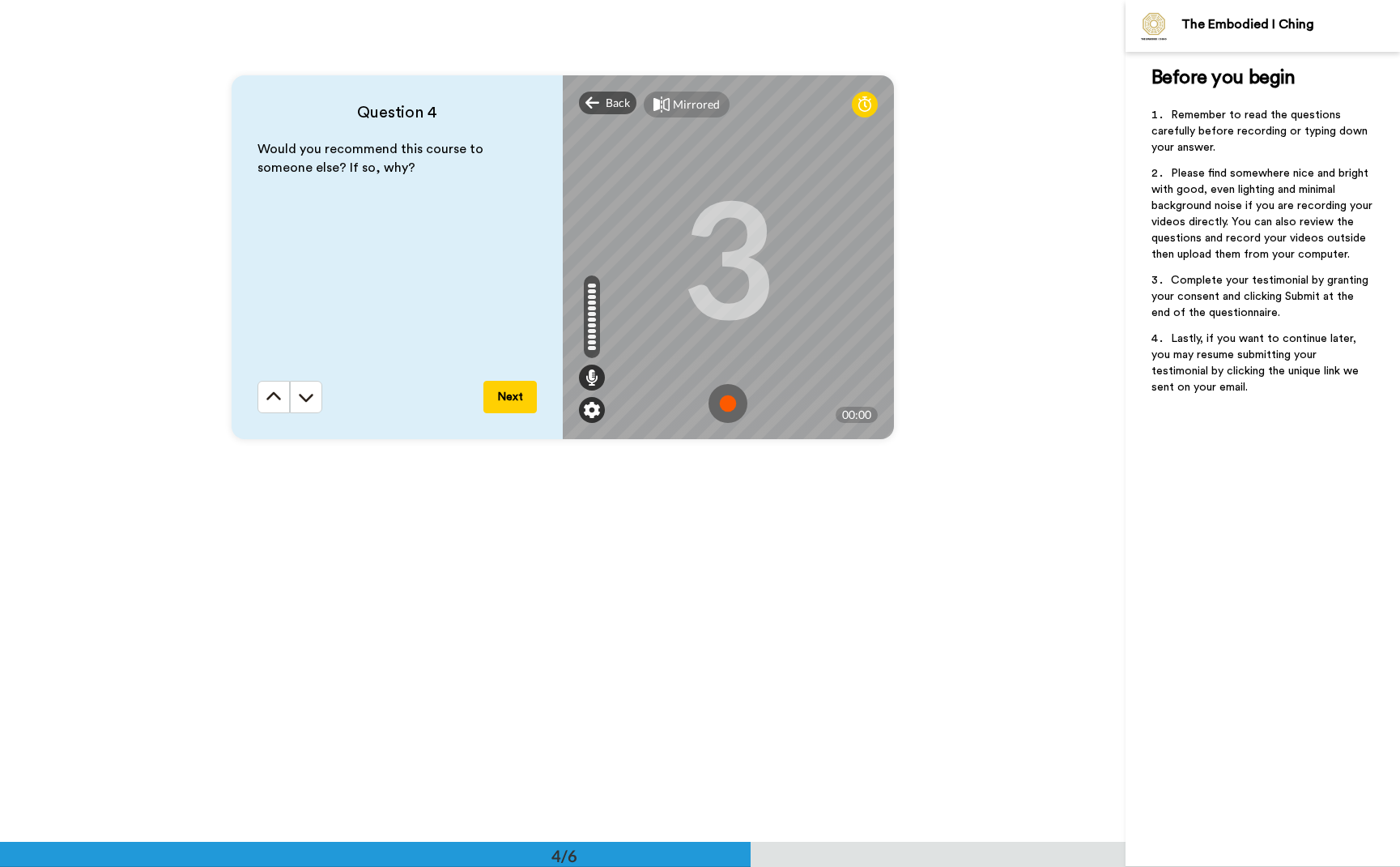
scroll to position [2689, 0]
click at [724, 400] on img at bounding box center [728, 403] width 39 height 39
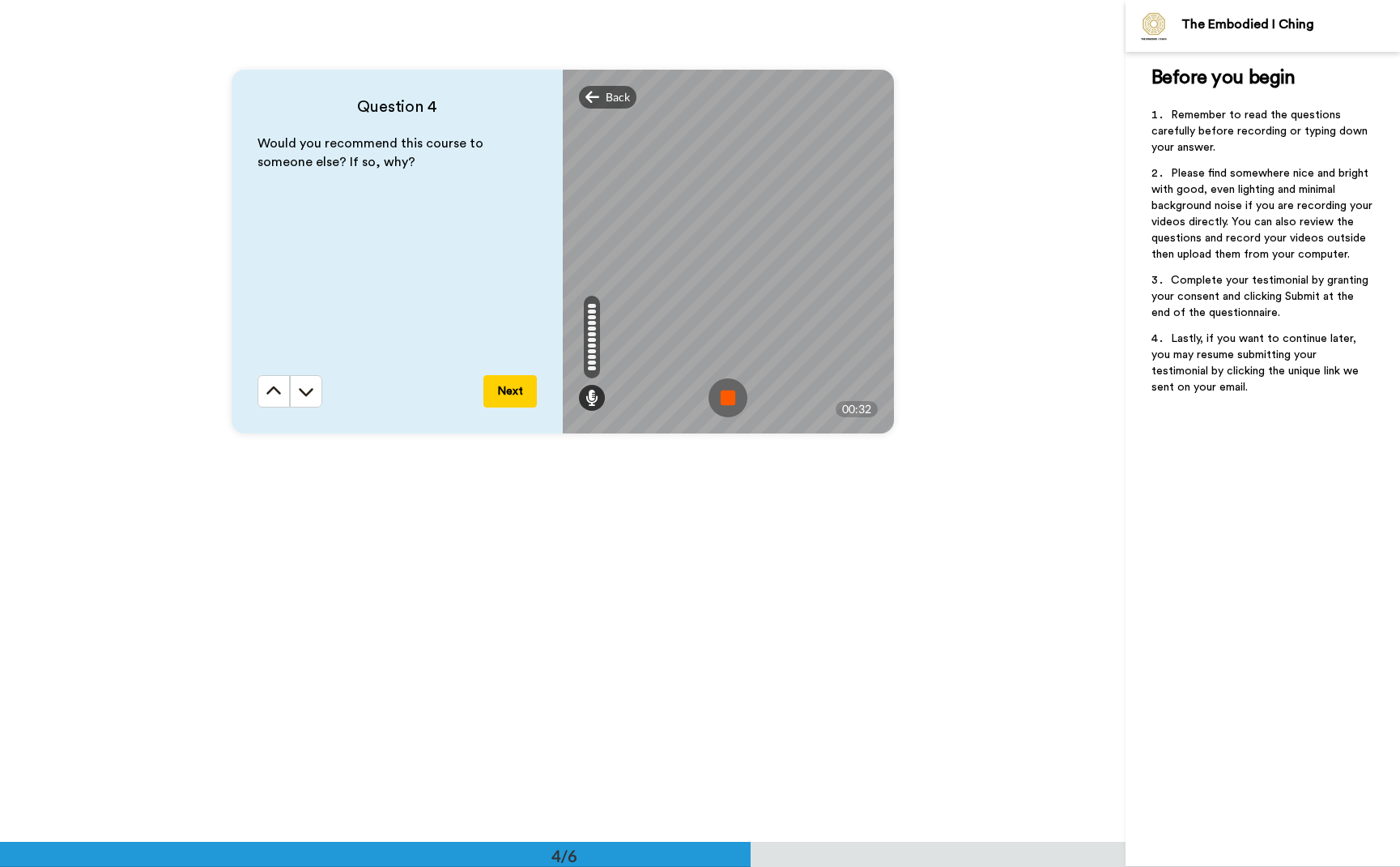
click at [724, 403] on img at bounding box center [728, 398] width 39 height 39
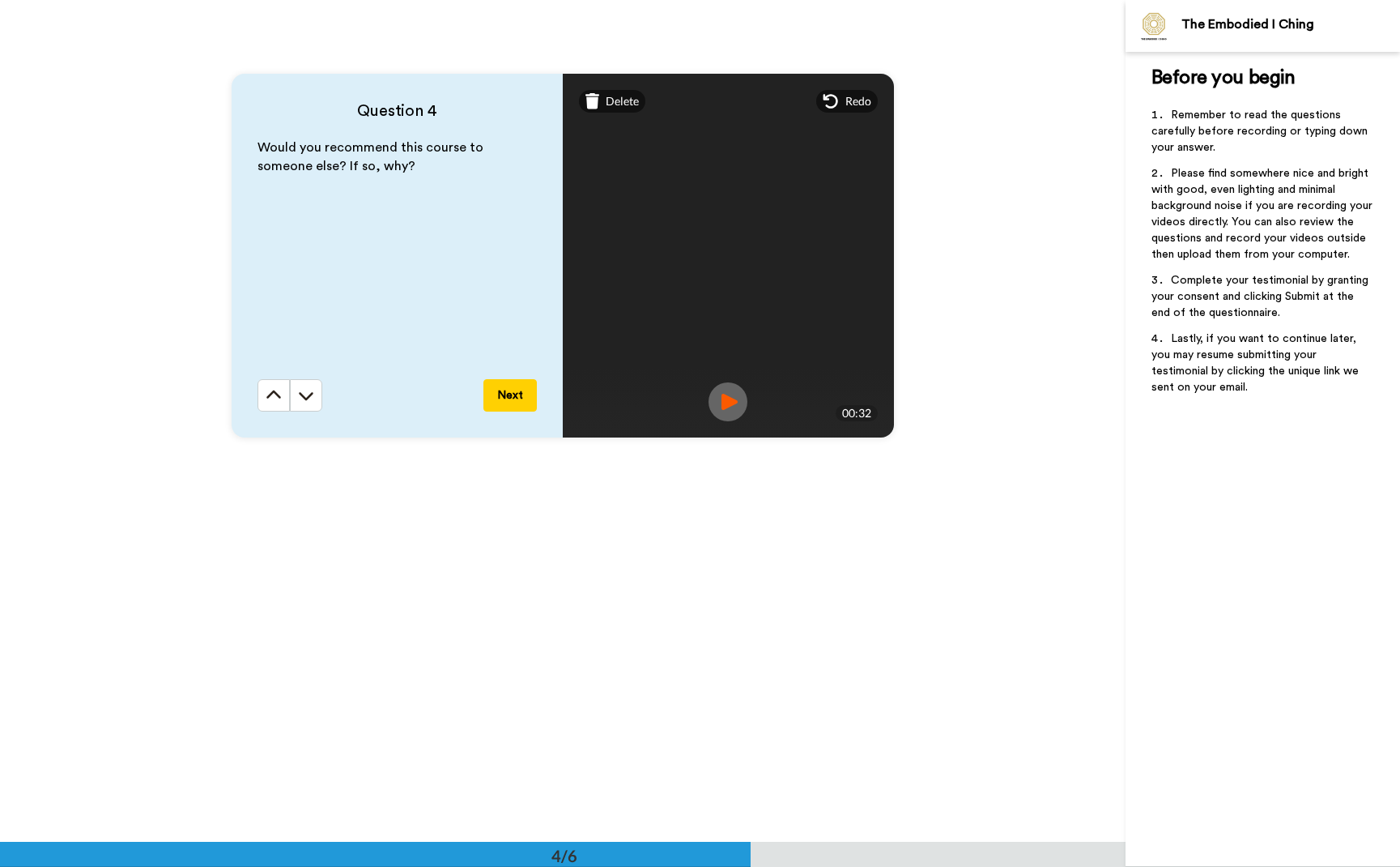
scroll to position [2688, 0]
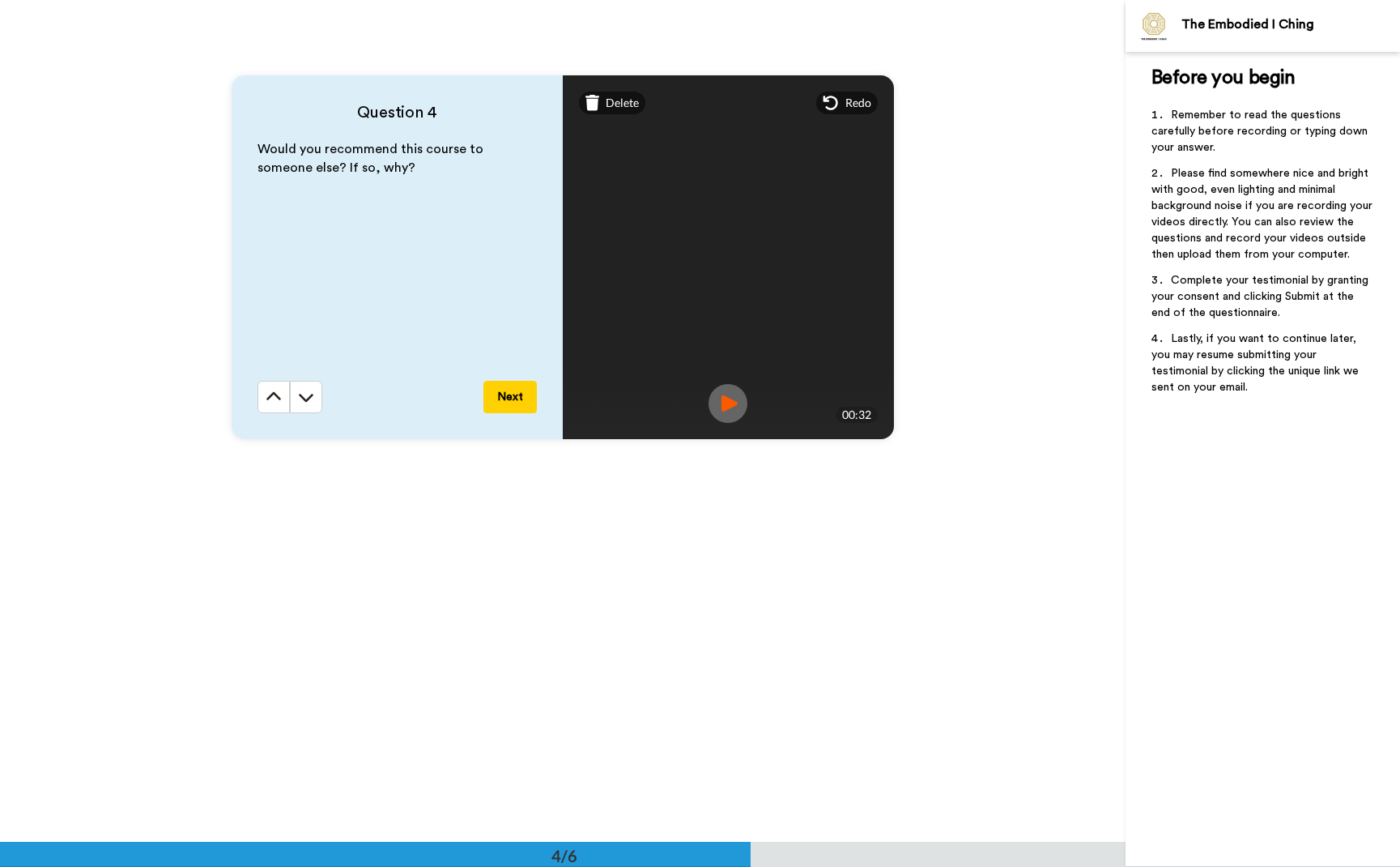
click at [511, 384] on button "Next" at bounding box center [510, 396] width 54 height 32
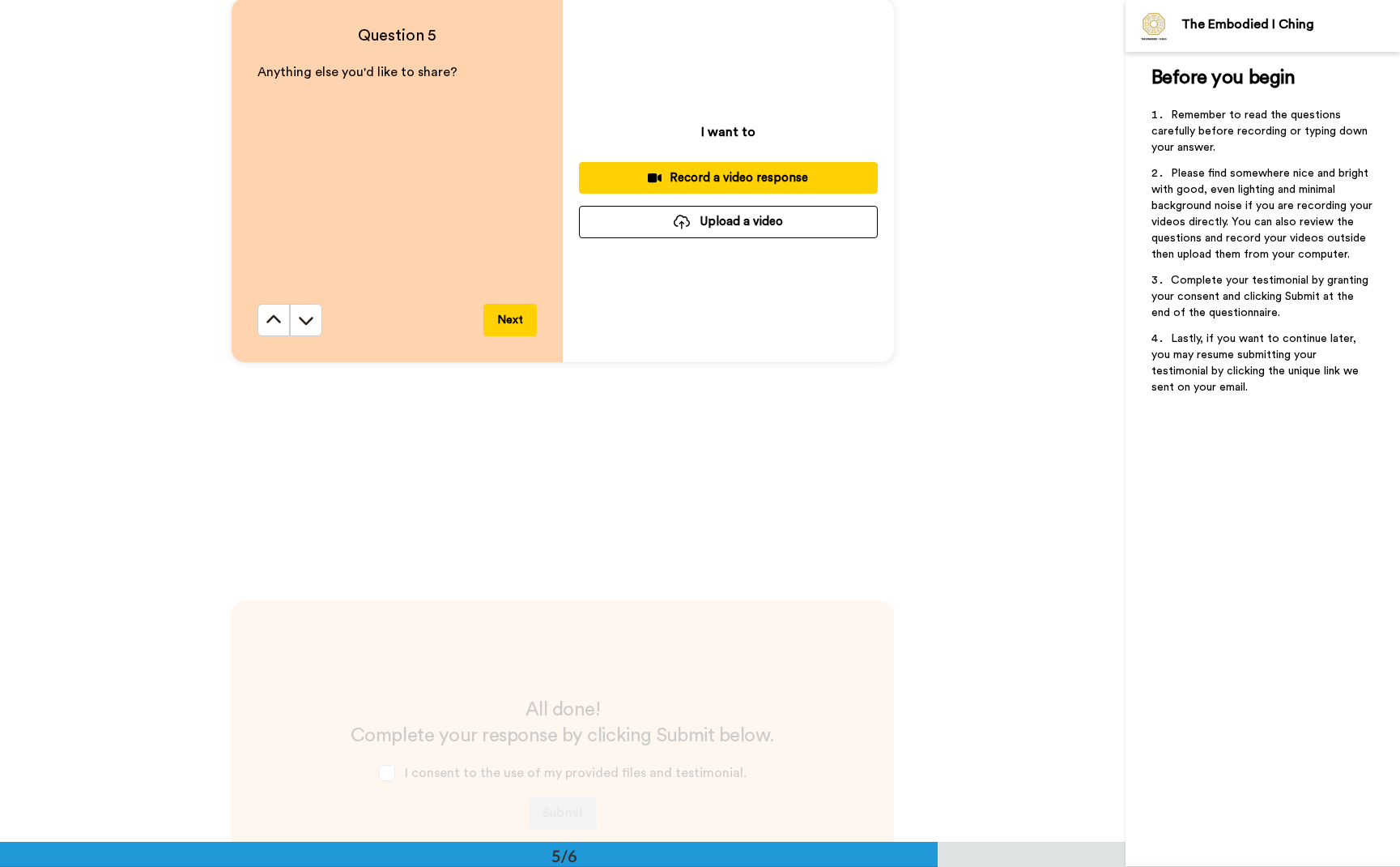
scroll to position [3605, 0]
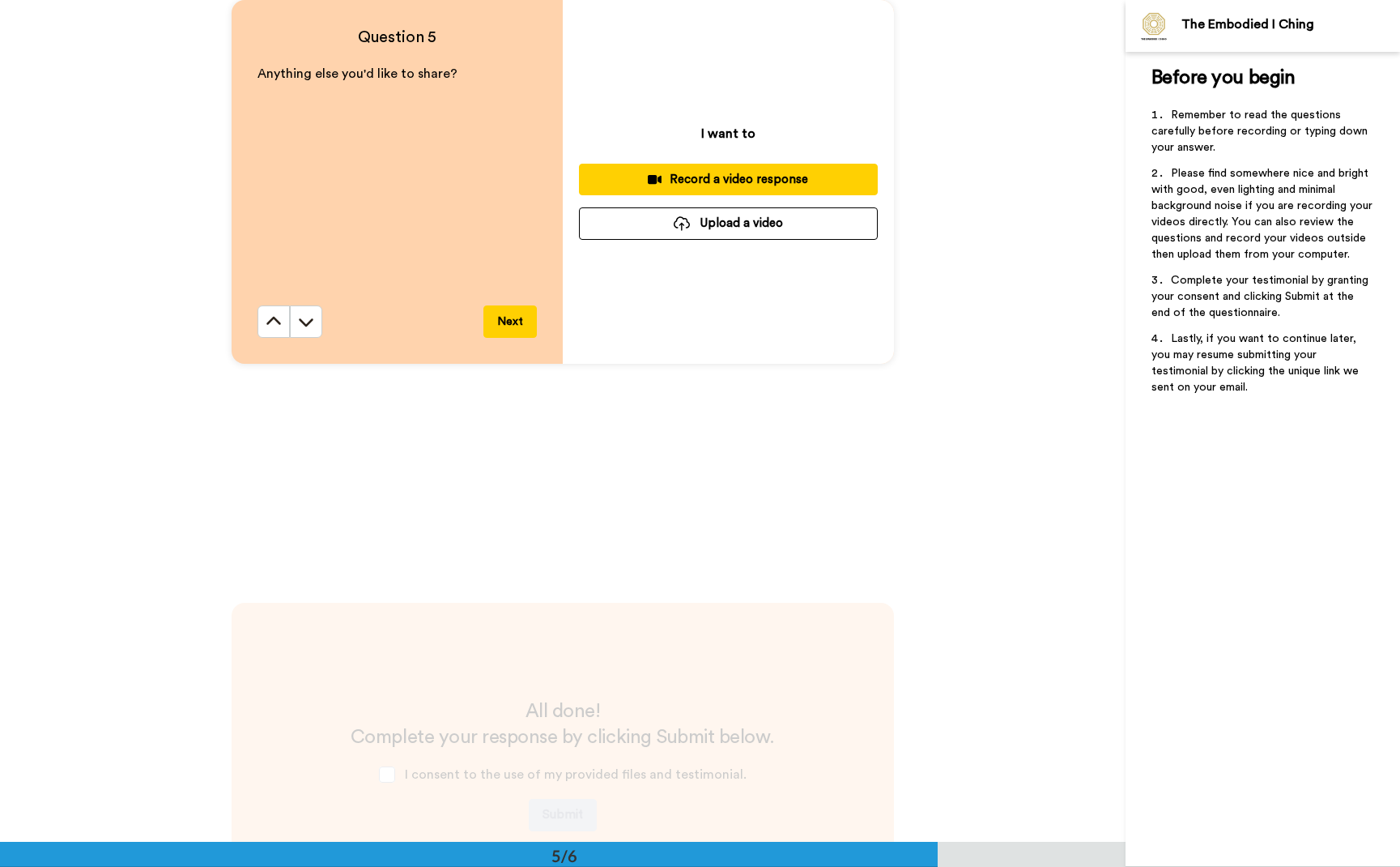
click at [722, 171] on div "Record a video response" at bounding box center [728, 179] width 272 height 17
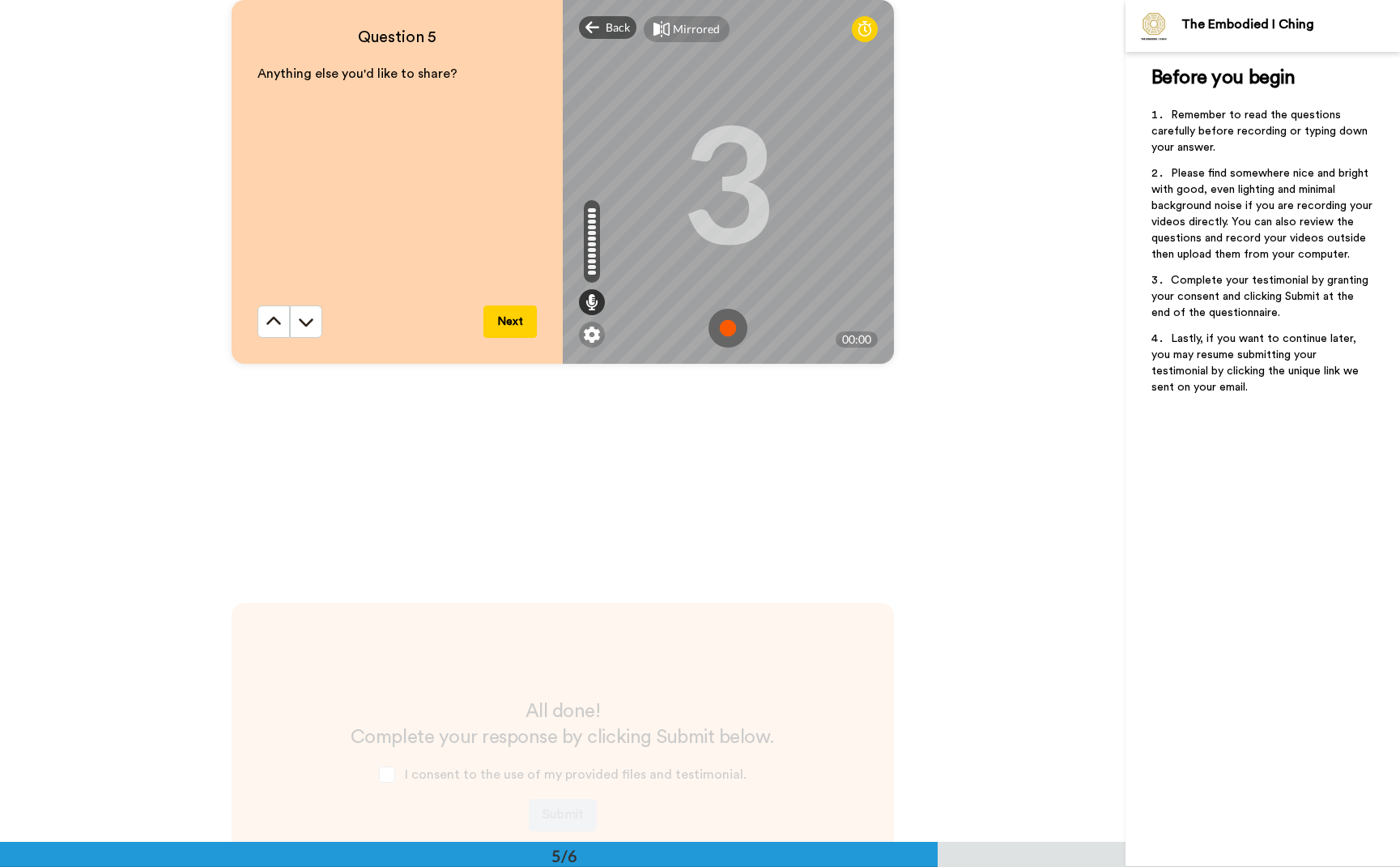
click at [718, 331] on img at bounding box center [728, 328] width 39 height 39
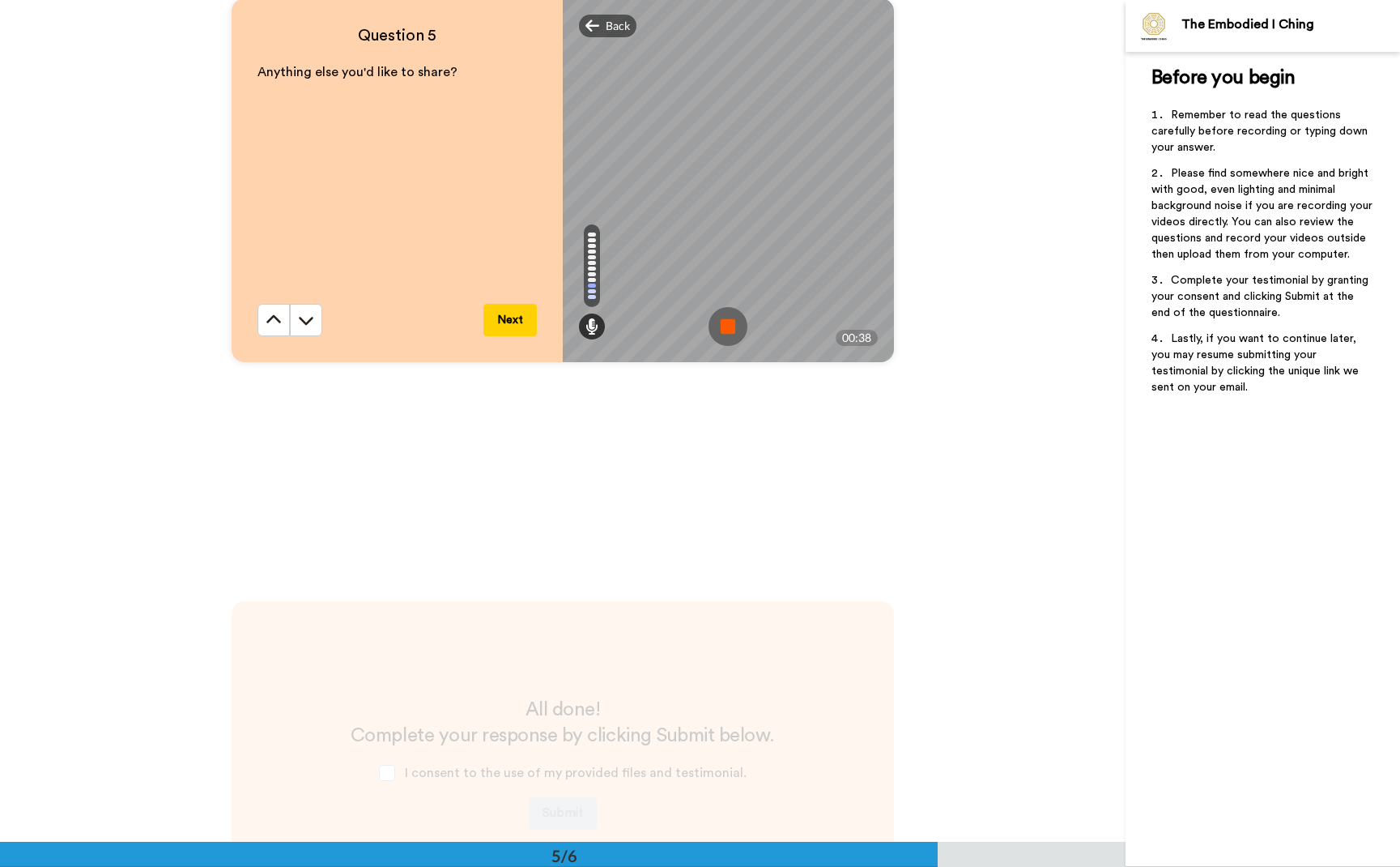
scroll to position [3604, 0]
click at [727, 331] on img at bounding box center [728, 329] width 39 height 39
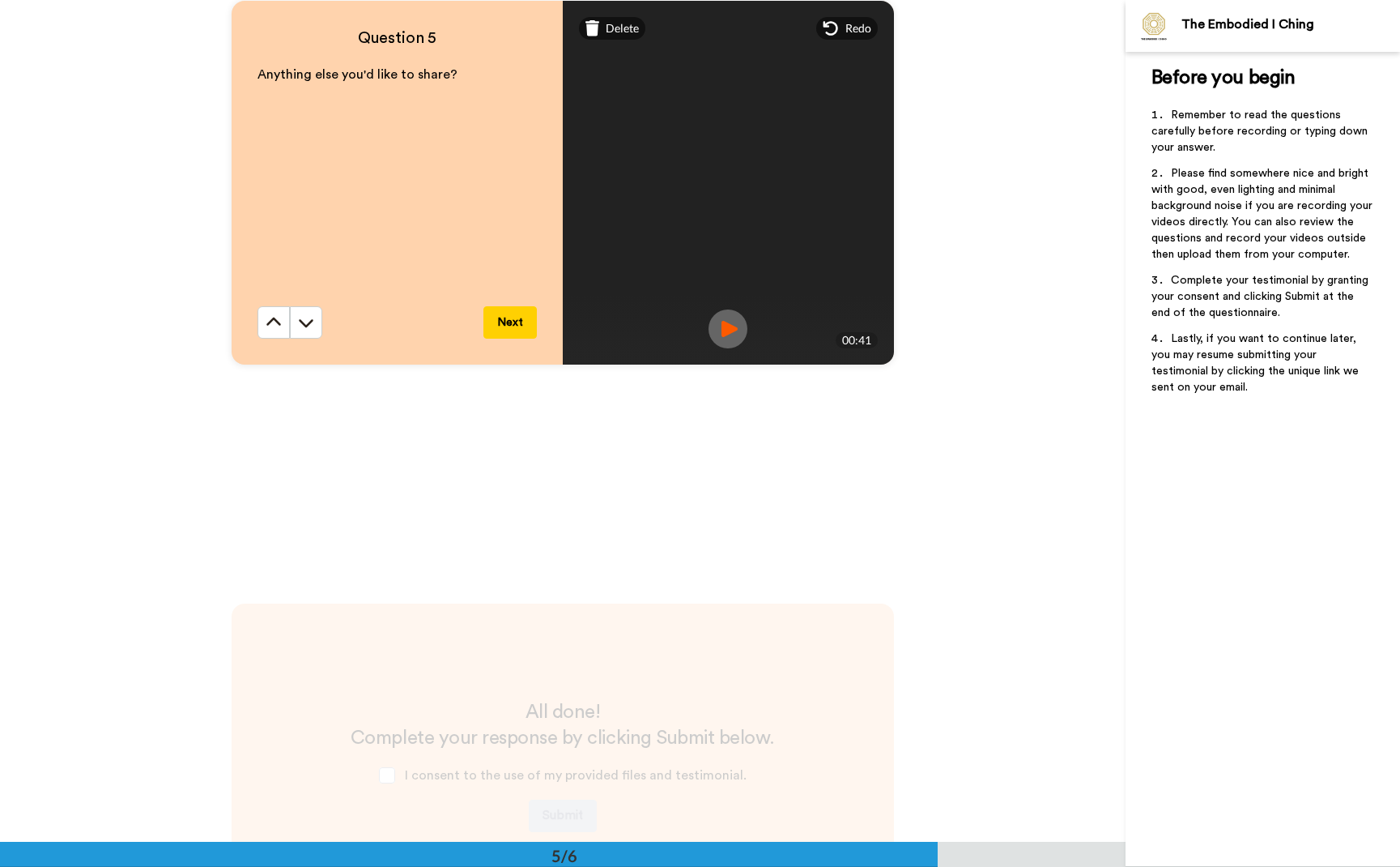
click at [518, 321] on button "Next" at bounding box center [510, 322] width 54 height 32
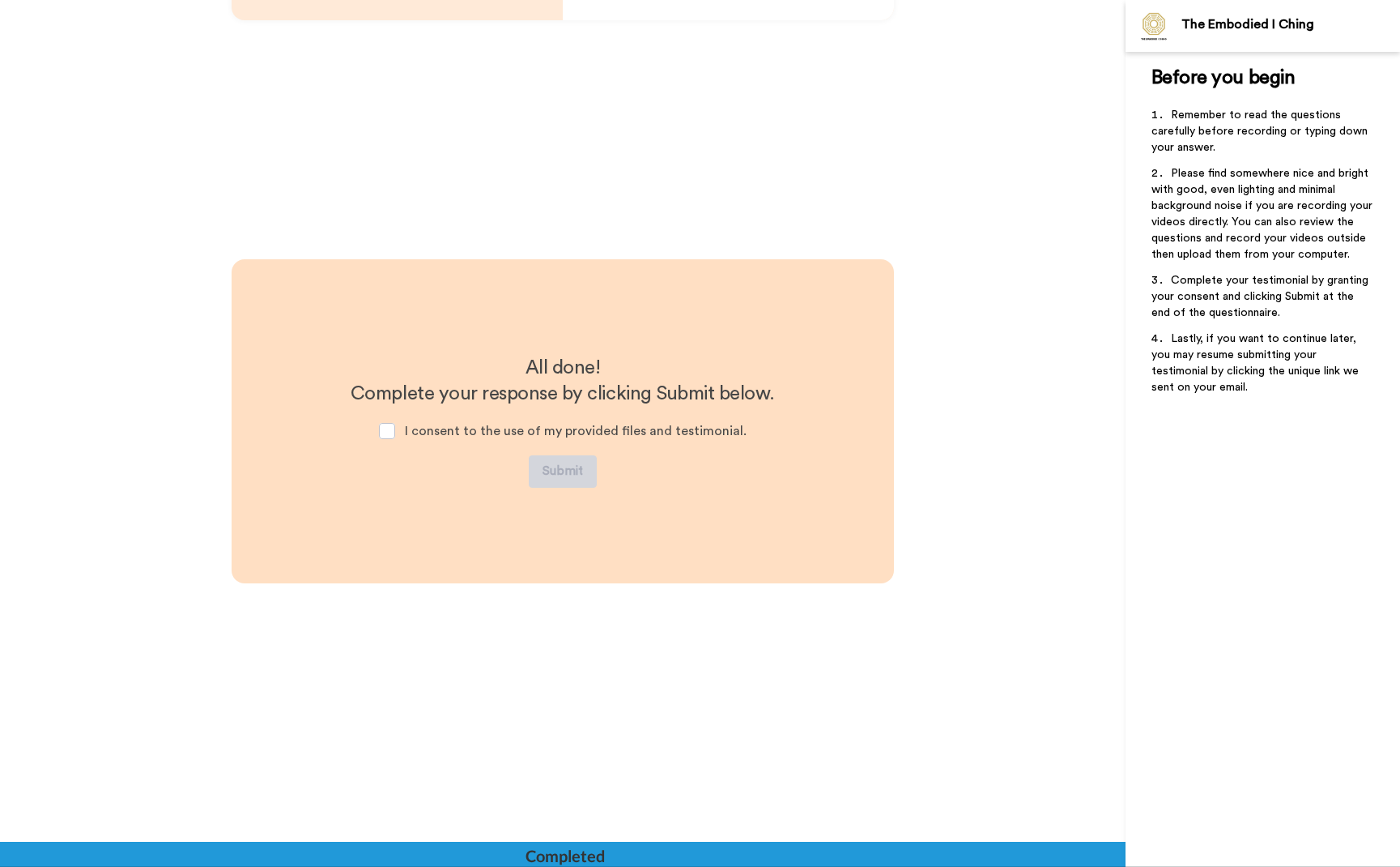
scroll to position [3949, 0]
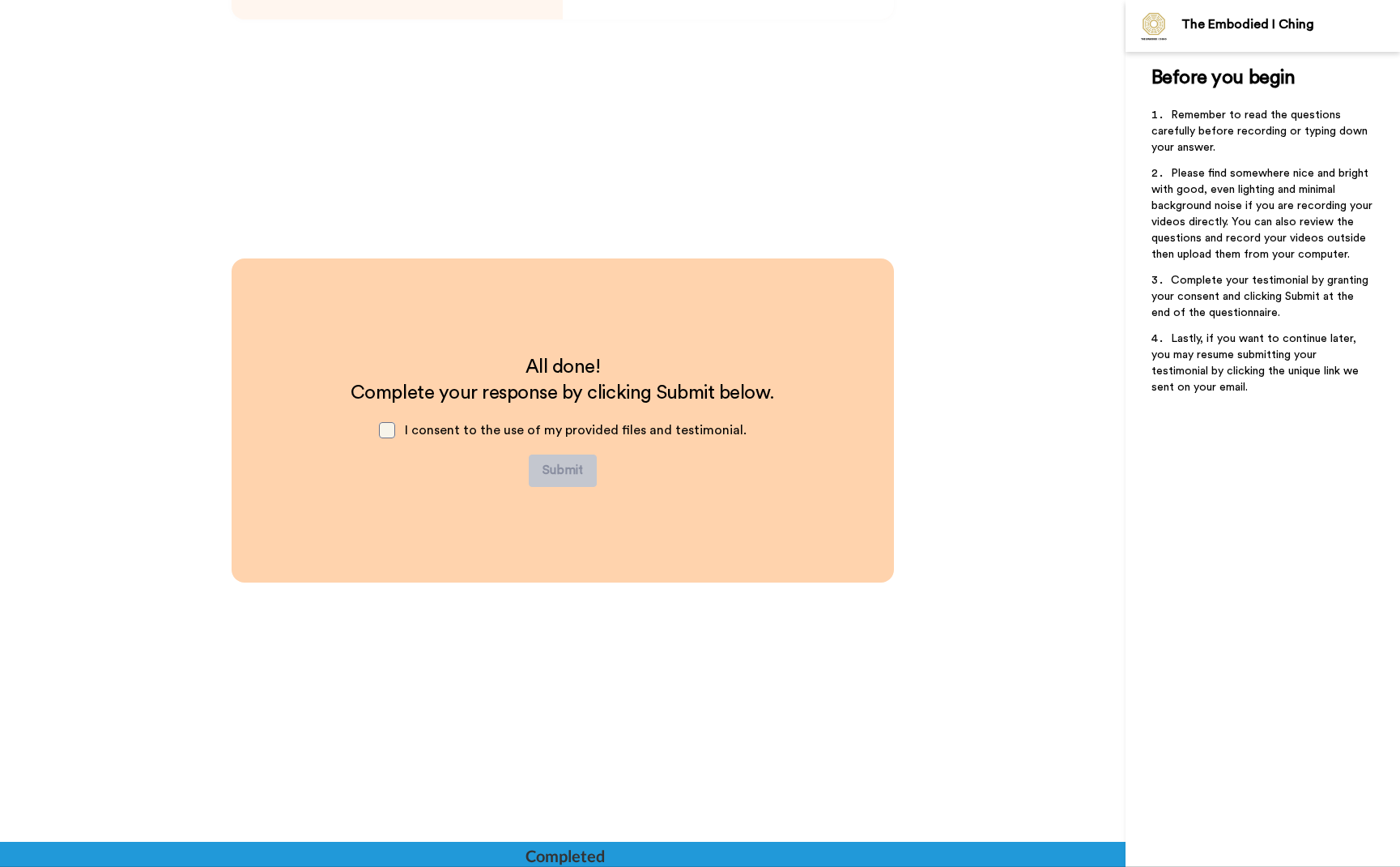
click at [393, 429] on span at bounding box center [387, 430] width 17 height 17
click at [557, 471] on button "Submit" at bounding box center [562, 470] width 68 height 32
